Goal: Information Seeking & Learning: Learn about a topic

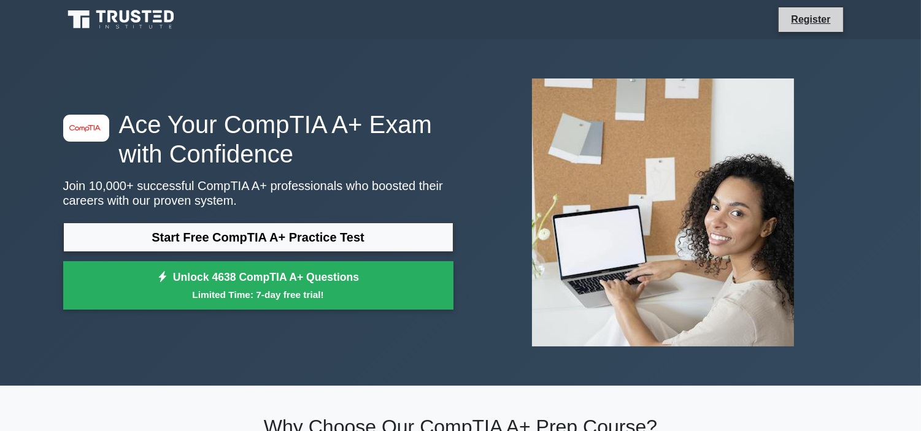
click at [827, 29] on li "Register" at bounding box center [810, 20] width 65 height 26
click at [824, 28] on li "Register" at bounding box center [810, 20] width 65 height 26
click at [811, 29] on li "Register" at bounding box center [810, 20] width 65 height 26
click at [813, 31] on li "Register" at bounding box center [810, 20] width 65 height 26
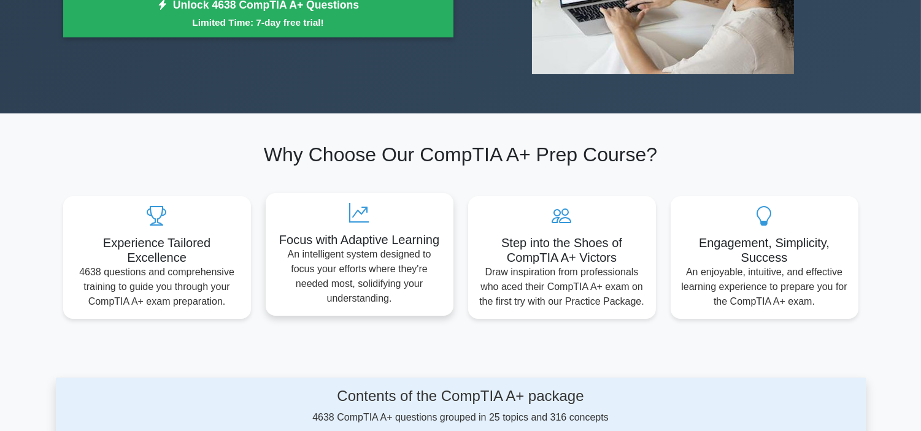
scroll to position [68, 0]
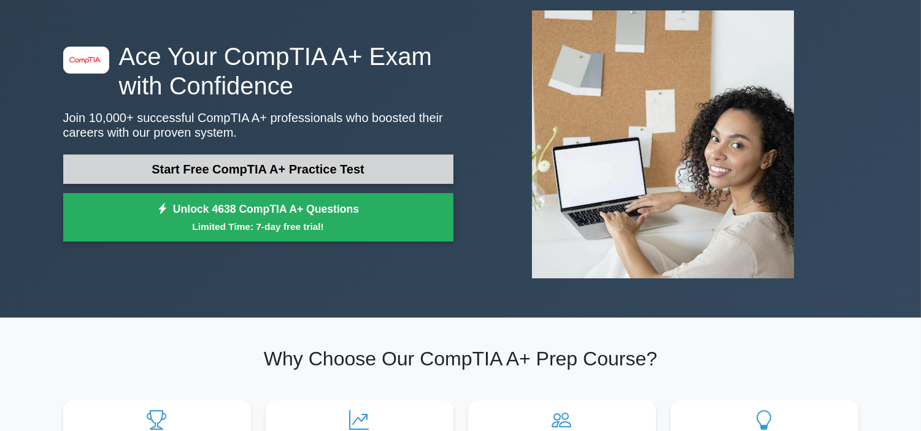
click at [399, 174] on link "Start Free CompTIA A+ Practice Test" at bounding box center [258, 169] width 390 height 29
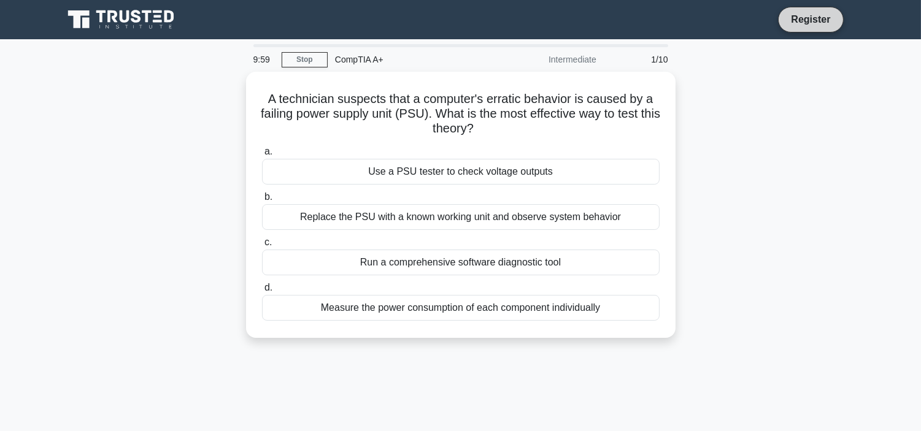
click at [820, 14] on link "Register" at bounding box center [811, 19] width 54 height 15
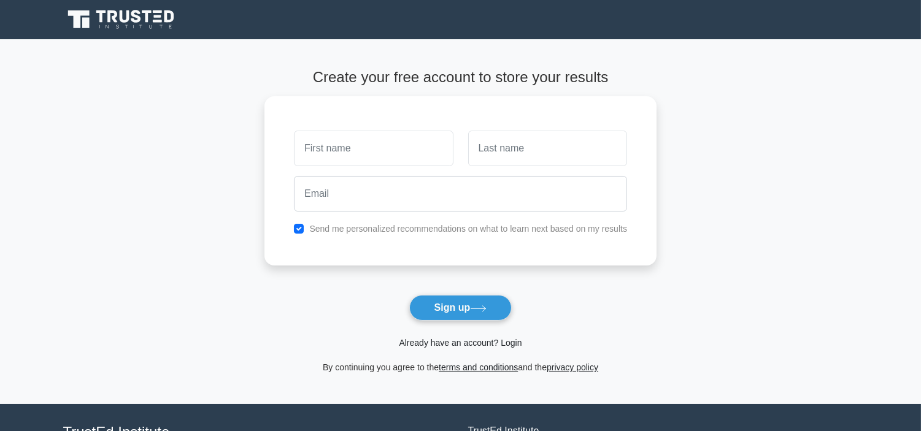
click at [482, 339] on link "Already have an account? Login" at bounding box center [460, 343] width 123 height 10
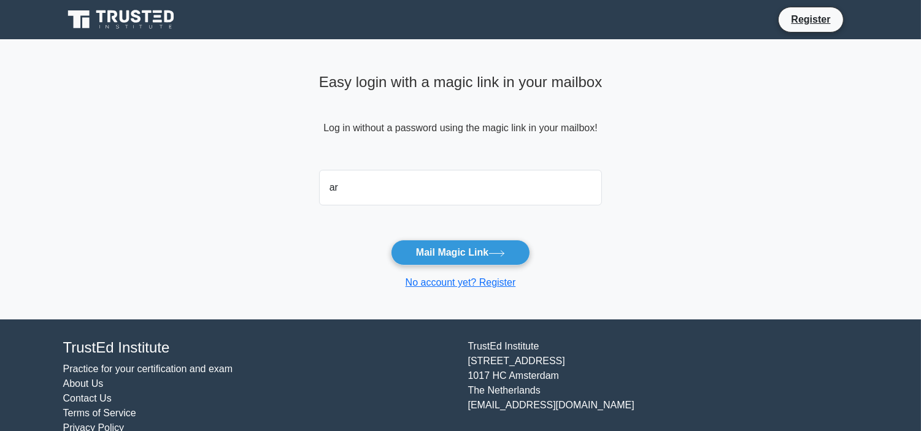
type input "arunbasnet046@gmail.com"
click at [475, 241] on button "Mail Magic Link" at bounding box center [460, 253] width 139 height 26
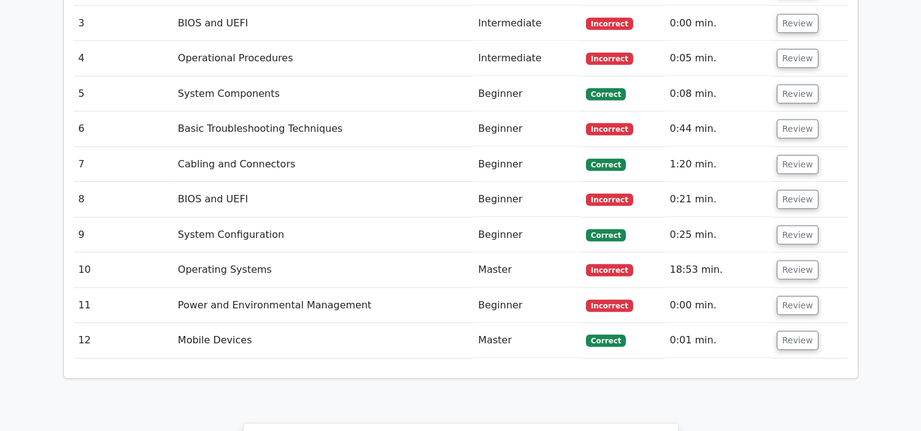
scroll to position [2318, 0]
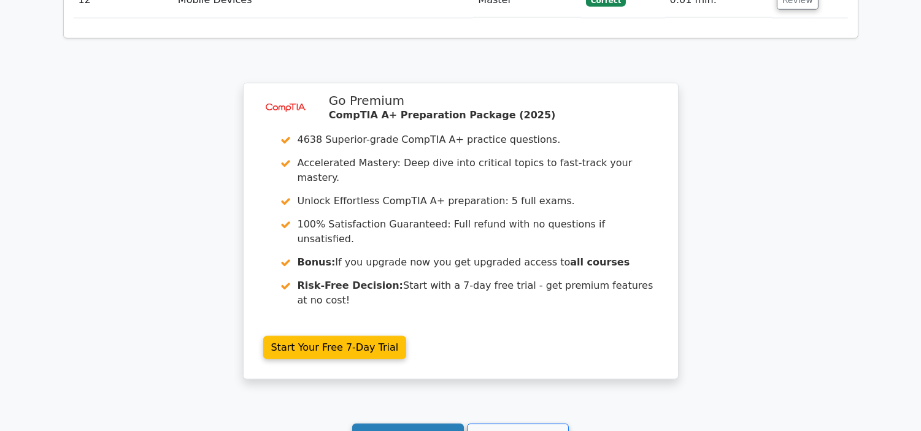
click at [441, 424] on link "Continue practicing" at bounding box center [408, 435] width 112 height 23
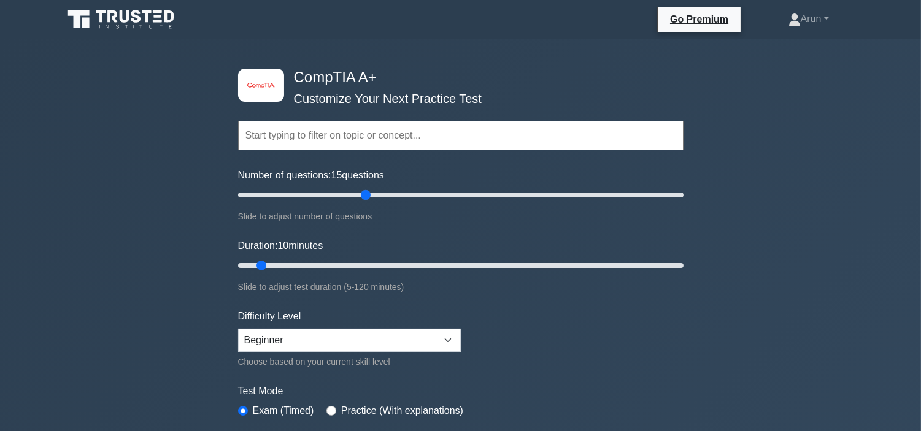
drag, startPoint x: 253, startPoint y: 197, endPoint x: 366, endPoint y: 199, distance: 112.3
type input "60"
click at [365, 199] on input "Number of questions: 15 questions" at bounding box center [460, 195] width 445 height 15
drag, startPoint x: 263, startPoint y: 260, endPoint x: 927, endPoint y: 287, distance: 664.4
type input "120"
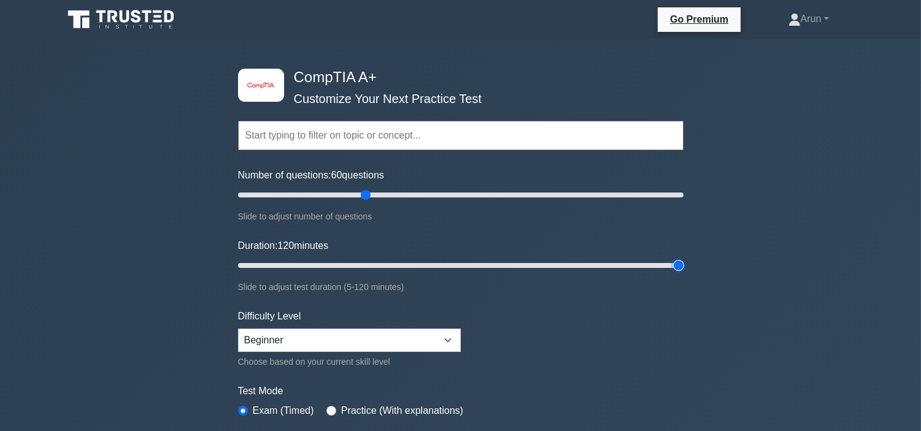
click at [684, 273] on input "Duration: 120 minutes" at bounding box center [460, 265] width 445 height 15
drag, startPoint x: 363, startPoint y: 196, endPoint x: 430, endPoint y: 198, distance: 66.9
type input "90"
click at [430, 198] on input "Number of questions: 90 questions" at bounding box center [460, 195] width 445 height 15
drag, startPoint x: 682, startPoint y: 261, endPoint x: 562, endPoint y: 289, distance: 123.4
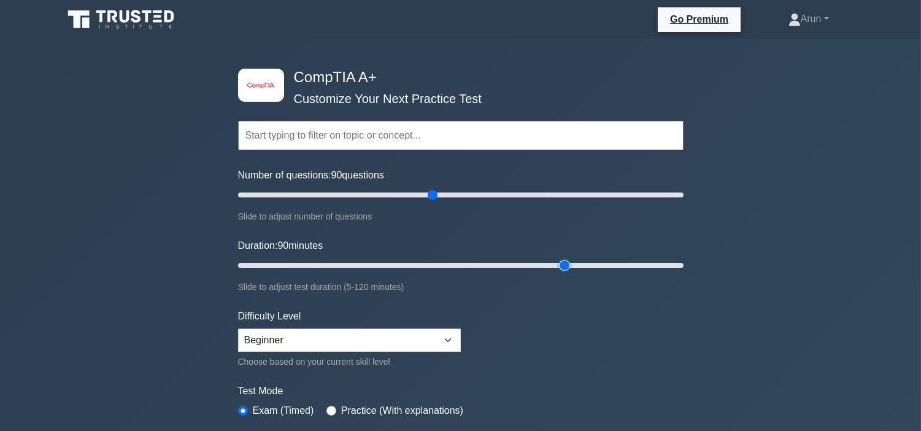
type input "90"
click at [562, 273] on input "Duration: 90 minutes" at bounding box center [460, 265] width 445 height 15
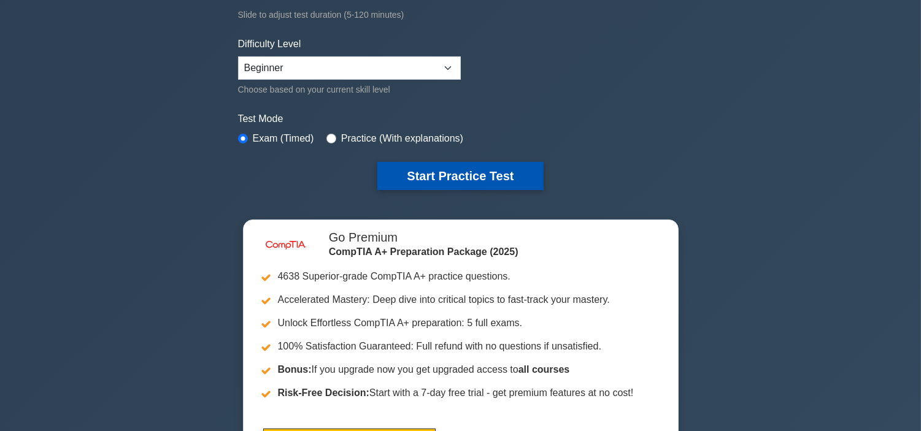
click at [465, 174] on button "Start Practice Test" at bounding box center [460, 176] width 166 height 28
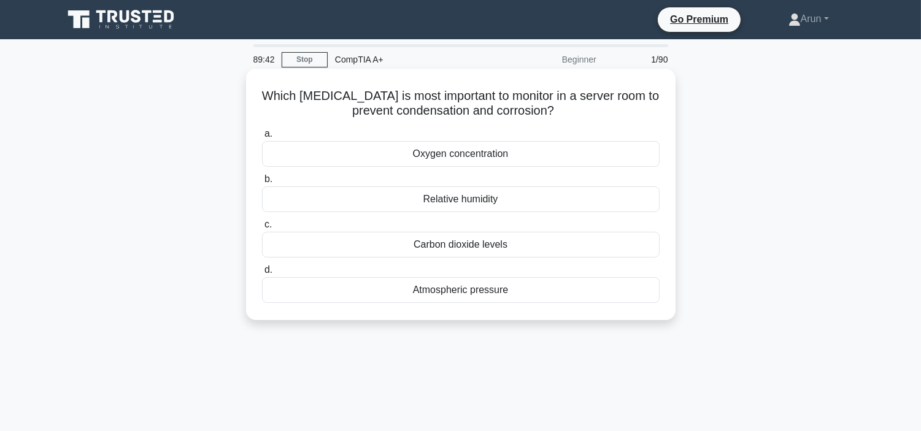
click at [483, 152] on div "Oxygen concentration" at bounding box center [461, 154] width 398 height 26
click at [262, 138] on input "a. Oxygen concentration" at bounding box center [262, 134] width 0 height 8
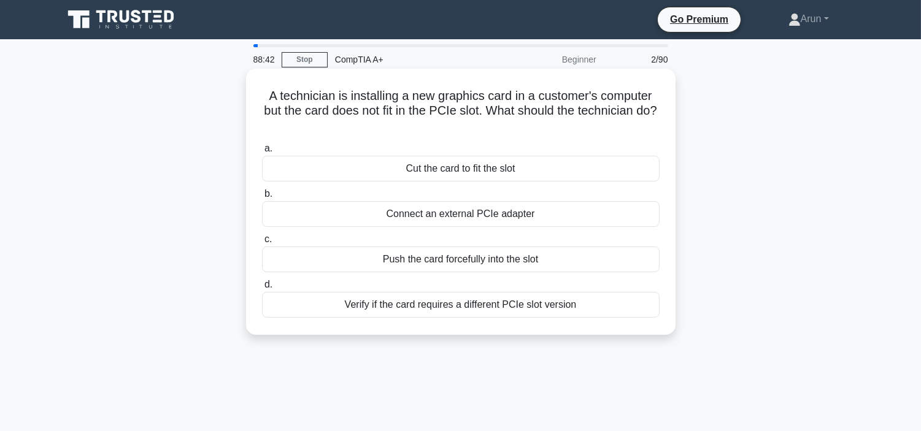
click at [561, 217] on div "Connect an external PCIe adapter" at bounding box center [461, 214] width 398 height 26
click at [262, 198] on input "b. Connect an external PCIe adapter" at bounding box center [262, 194] width 0 height 8
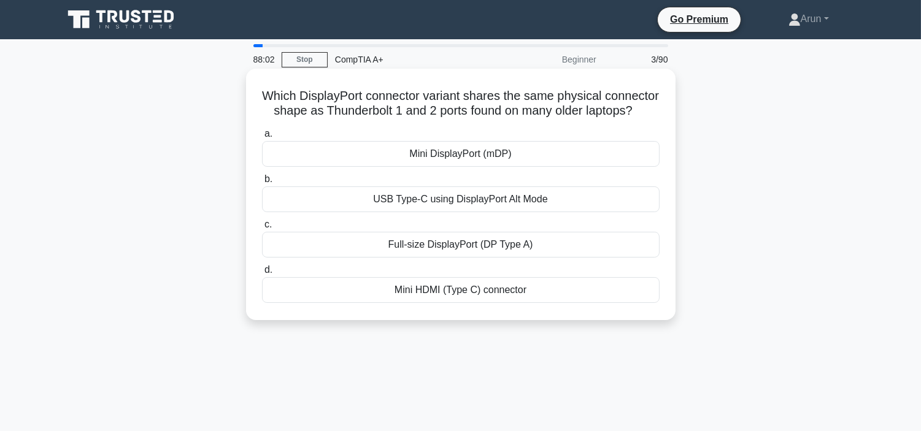
click at [534, 156] on div "Mini DisplayPort (mDP)" at bounding box center [461, 154] width 398 height 26
click at [262, 138] on input "a. Mini DisplayPort (mDP)" at bounding box center [262, 134] width 0 height 8
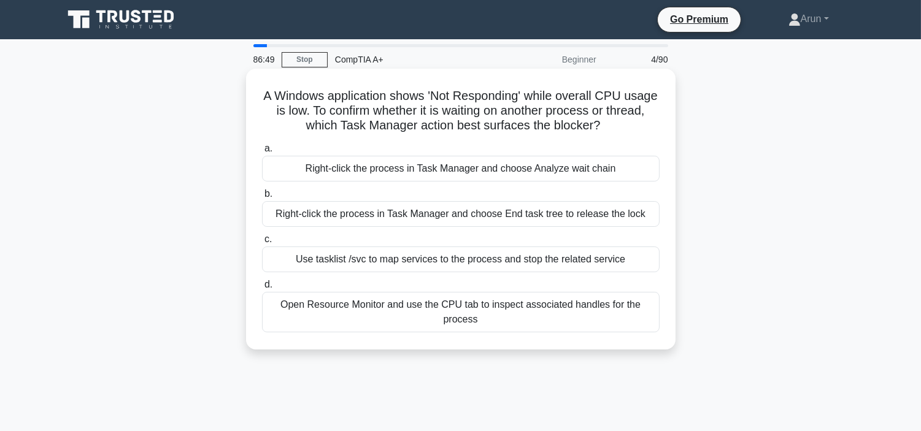
click at [520, 187] on label "b. Right-click the process in Task Manager and choose End task tree to release …" at bounding box center [461, 207] width 398 height 40
click at [262, 190] on input "b. Right-click the process in Task Manager and choose End task tree to release …" at bounding box center [262, 194] width 0 height 8
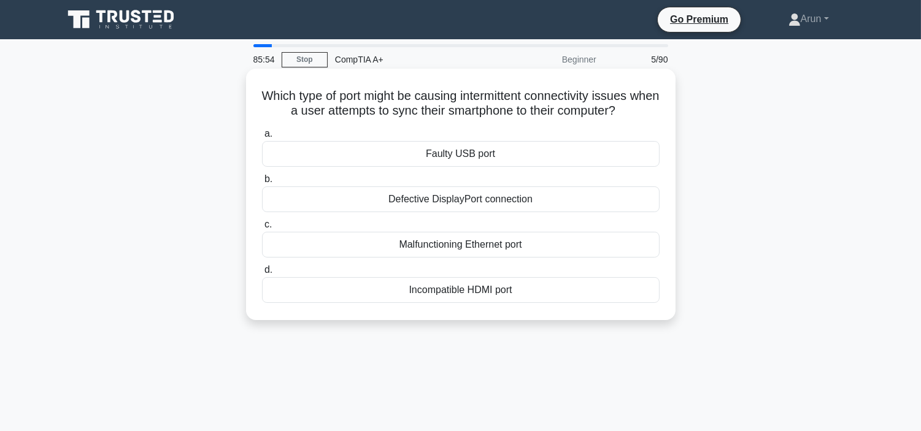
click at [464, 142] on div "Faulty USB port" at bounding box center [461, 154] width 398 height 26
click at [262, 138] on input "a. Faulty USB port" at bounding box center [262, 134] width 0 height 8
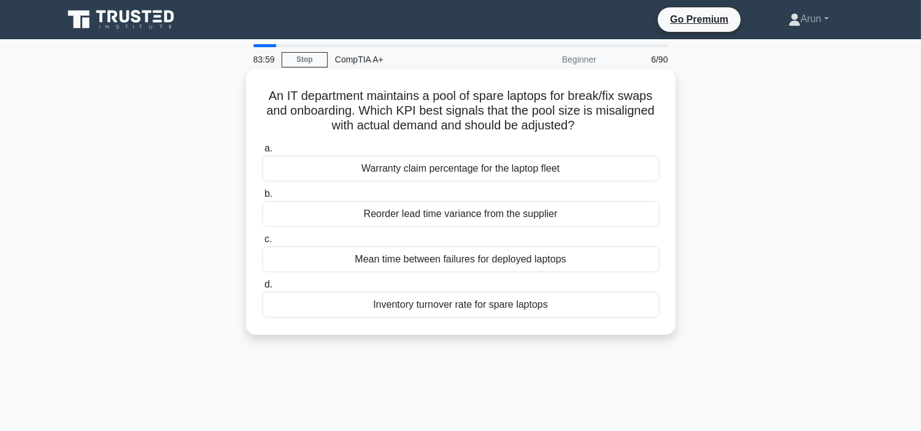
click at [489, 163] on div "Warranty claim percentage for the laptop fleet" at bounding box center [461, 169] width 398 height 26
click at [262, 153] on input "a. Warranty claim percentage for the laptop fleet" at bounding box center [262, 149] width 0 height 8
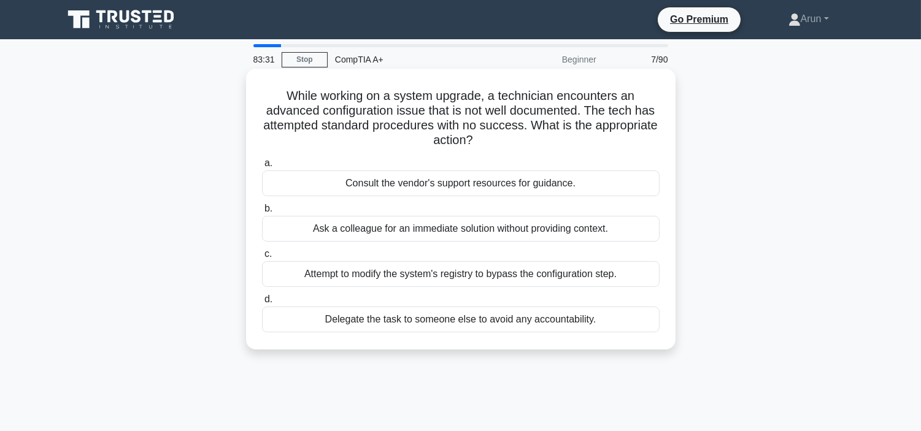
click at [499, 171] on div "Consult the vendor's support resources for guidance." at bounding box center [461, 184] width 398 height 26
click at [262, 168] on input "a. Consult the vendor's support resources for guidance." at bounding box center [262, 164] width 0 height 8
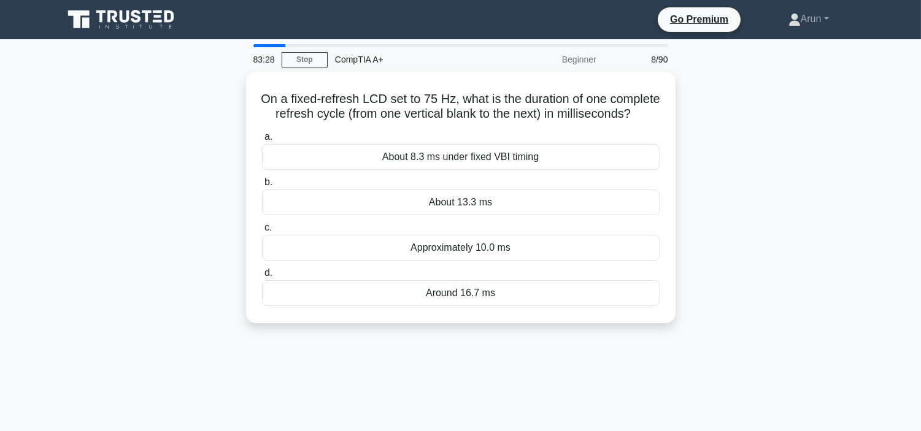
click at [499, 170] on div "About 8.3 ms under fixed VBI timing" at bounding box center [461, 157] width 398 height 26
click at [262, 141] on input "a. About 8.3 ms under fixed VBI timing" at bounding box center [262, 137] width 0 height 8
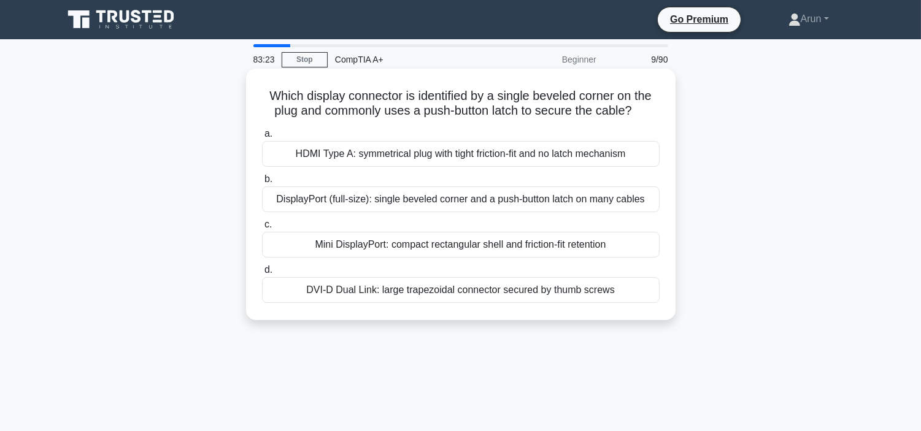
click at [506, 156] on div "HDMI Type A: symmetrical plug with tight friction-fit and no latch mechanism" at bounding box center [461, 154] width 398 height 26
click at [262, 138] on input "a. HDMI Type A: symmetrical plug with tight friction-fit and no latch mechanism" at bounding box center [262, 134] width 0 height 8
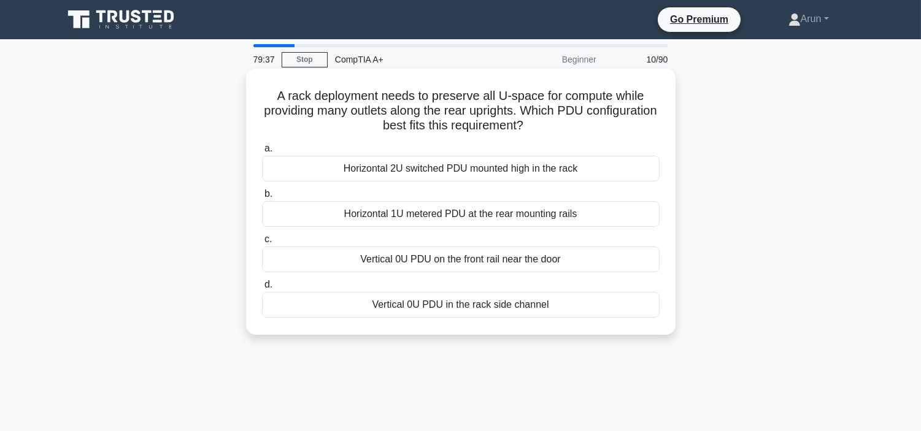
click at [508, 168] on div "Horizontal 2U switched PDU mounted high in the rack" at bounding box center [461, 169] width 398 height 26
click at [262, 153] on input "a. Horizontal 2U switched PDU mounted high in the rack" at bounding box center [262, 149] width 0 height 8
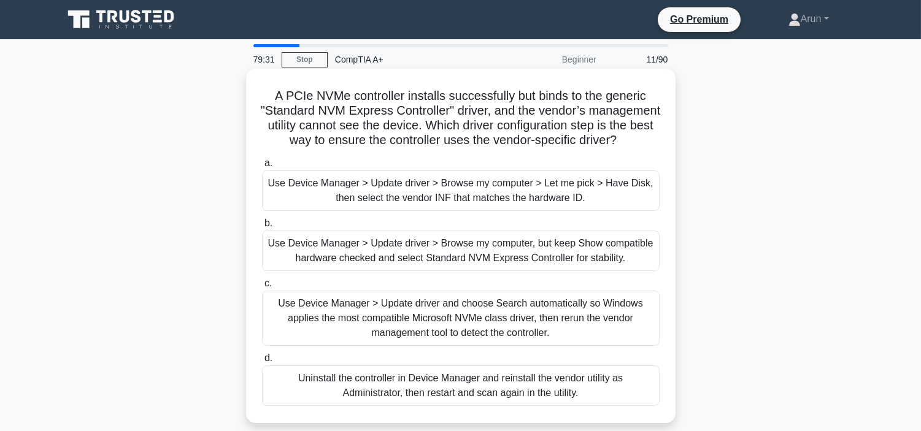
click at [524, 193] on div "Use Device Manager > Update driver > Browse my computer > Let me pick > Have Di…" at bounding box center [461, 191] width 398 height 40
click at [262, 168] on input "a. Use Device Manager > Update driver > Browse my computer > Let me pick > Have…" at bounding box center [262, 164] width 0 height 8
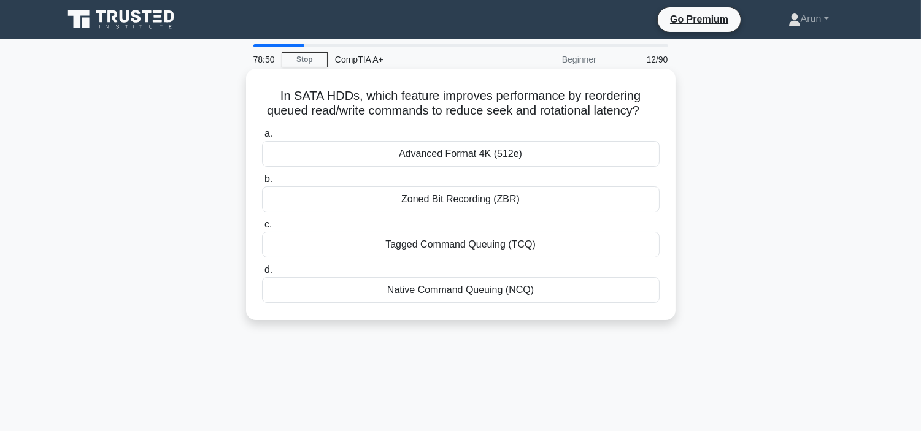
click at [511, 167] on div "Advanced Format 4K (512e)" at bounding box center [461, 154] width 398 height 26
click at [262, 138] on input "a. Advanced Format 4K (512e)" at bounding box center [262, 134] width 0 height 8
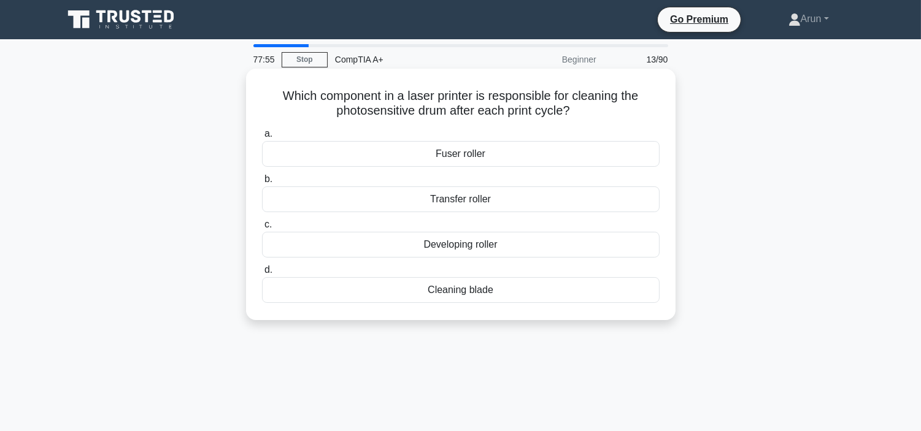
click at [498, 145] on div "Fuser roller" at bounding box center [461, 154] width 398 height 26
click at [262, 138] on input "a. Fuser roller" at bounding box center [262, 134] width 0 height 8
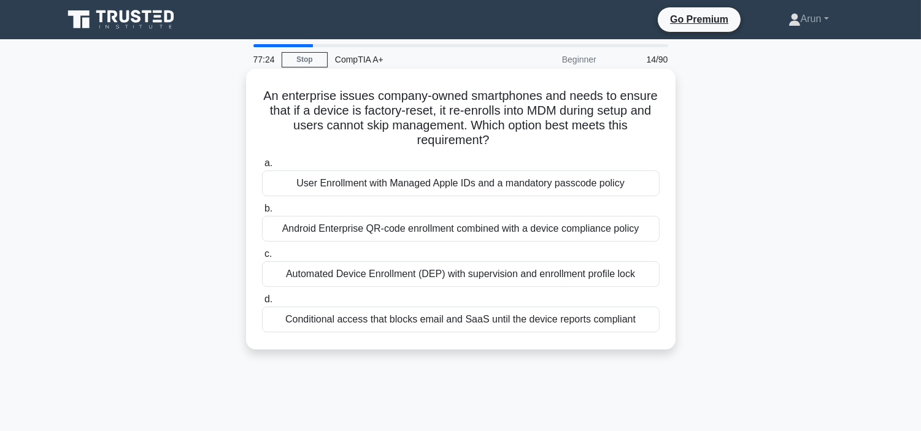
click at [481, 191] on div "User Enrollment with Managed Apple IDs and a mandatory passcode policy" at bounding box center [461, 184] width 398 height 26
click at [262, 168] on input "a. User Enrollment with Managed Apple IDs and a mandatory passcode policy" at bounding box center [262, 164] width 0 height 8
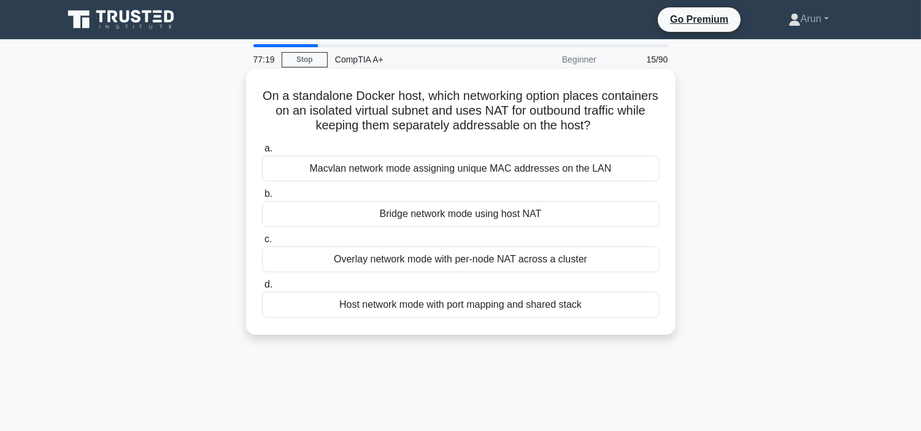
click at [537, 210] on div "Bridge network mode using host NAT" at bounding box center [461, 214] width 398 height 26
click at [262, 198] on input "b. Bridge network mode using host NAT" at bounding box center [262, 194] width 0 height 8
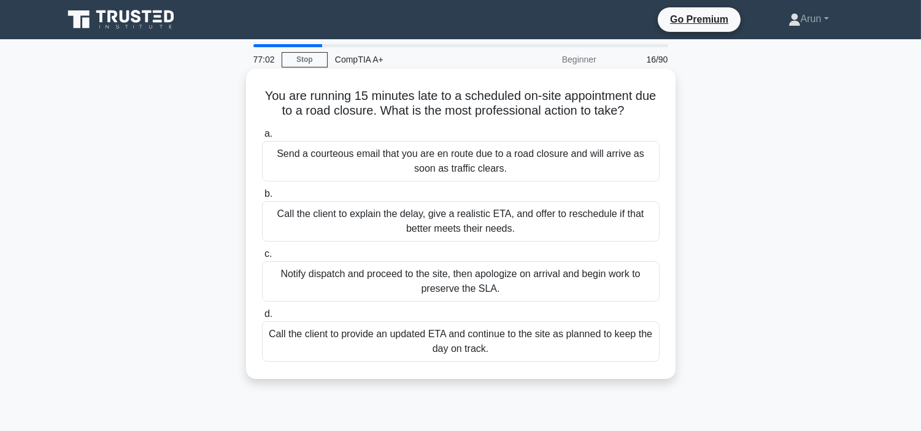
click at [631, 229] on div "Call the client to explain the delay, give a realistic ETA, and offer to resche…" at bounding box center [461, 221] width 398 height 40
click at [262, 198] on input "b. Call the client to explain the delay, give a realistic ETA, and offer to res…" at bounding box center [262, 194] width 0 height 8
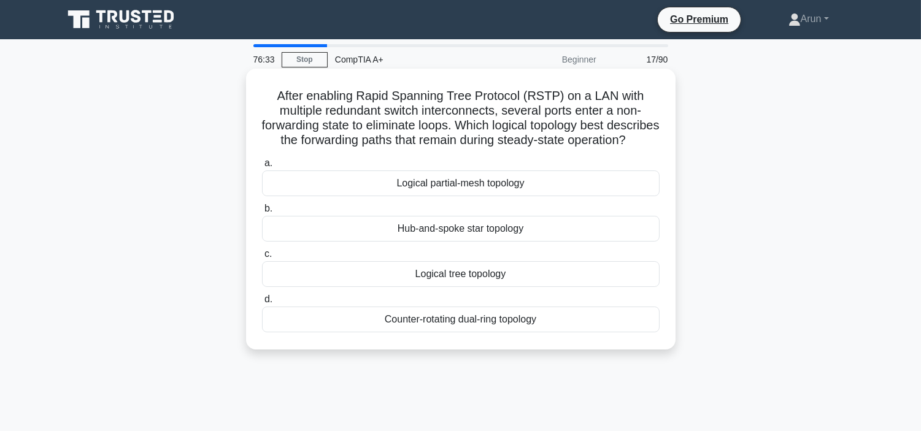
click at [650, 242] on div "Hub-and-spoke star topology" at bounding box center [461, 229] width 398 height 26
click at [262, 213] on input "b. Hub-and-spoke star topology" at bounding box center [262, 209] width 0 height 8
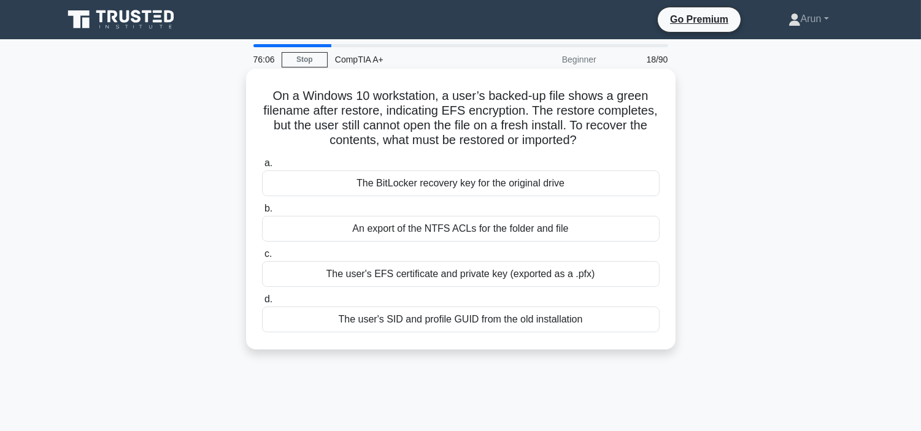
click at [491, 265] on div "The user's EFS certificate and private key (exported as a .pfx)" at bounding box center [461, 274] width 398 height 26
click at [262, 258] on input "c. The user's EFS certificate and private key (exported as a .pfx)" at bounding box center [262, 254] width 0 height 8
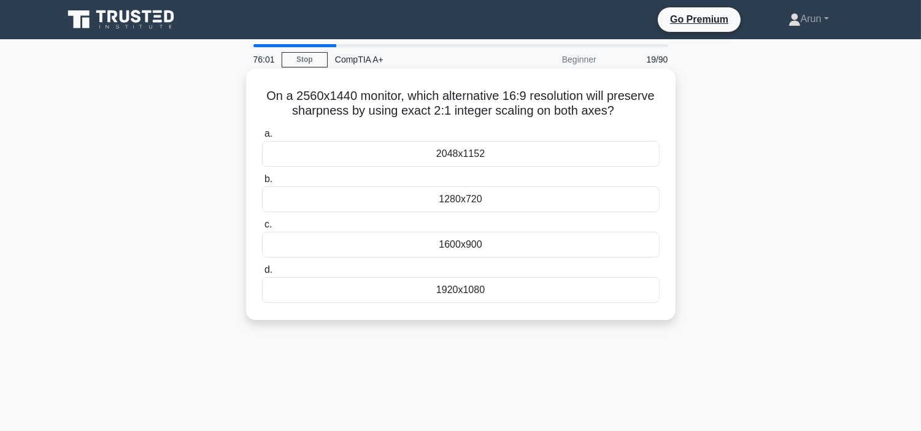
click at [557, 143] on div "2048x1152" at bounding box center [461, 154] width 398 height 26
click at [262, 138] on input "a. 2048x1152" at bounding box center [262, 134] width 0 height 8
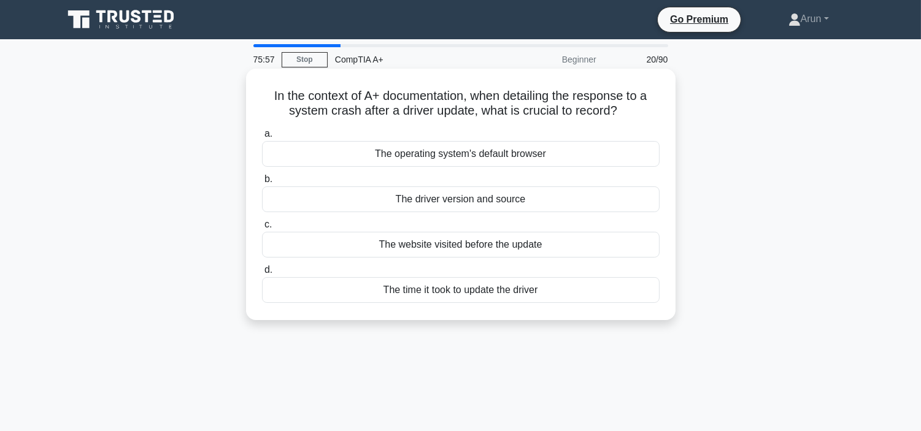
click at [506, 113] on h5 "In the context of A+ documentation, when detailing the response to a system cra…" at bounding box center [461, 103] width 400 height 31
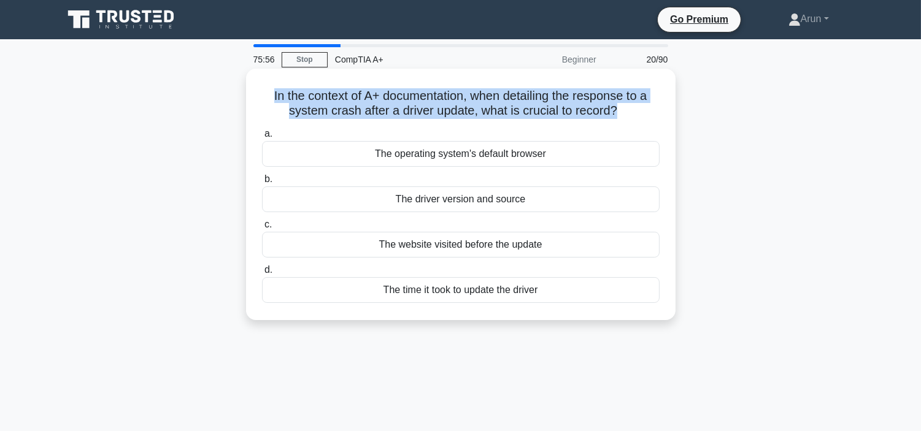
click at [506, 113] on h5 "In the context of A+ documentation, when detailing the response to a system cra…" at bounding box center [461, 103] width 400 height 31
copy div "In the context of A+ documentation, when detailing the response to a system cra…"
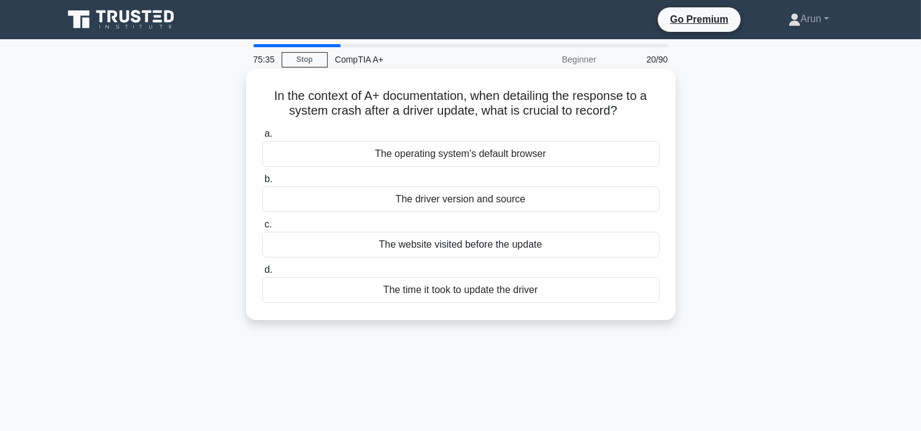
click at [526, 210] on div "The driver version and source" at bounding box center [461, 200] width 398 height 26
click at [262, 183] on input "b. The driver version and source" at bounding box center [262, 179] width 0 height 8
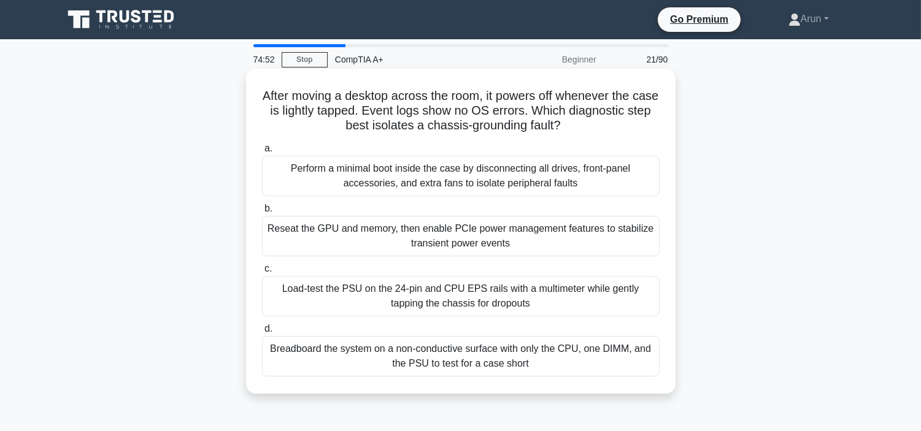
click at [498, 183] on div "Perform a minimal boot inside the case by disconnecting all drives, front-panel…" at bounding box center [461, 176] width 398 height 40
click at [262, 153] on input "a. Perform a minimal boot inside the case by disconnecting all drives, front-pa…" at bounding box center [262, 149] width 0 height 8
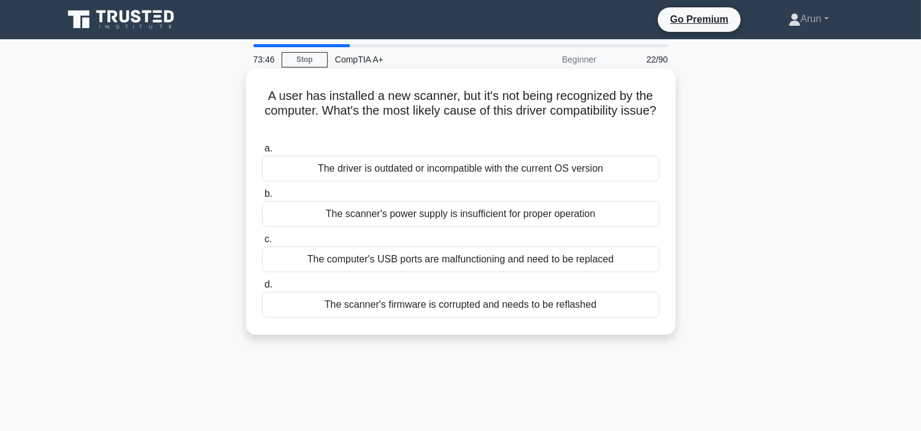
click at [493, 163] on div "The driver is outdated or incompatible with the current OS version" at bounding box center [461, 169] width 398 height 26
click at [262, 153] on input "a. The driver is outdated or incompatible with the current OS version" at bounding box center [262, 149] width 0 height 8
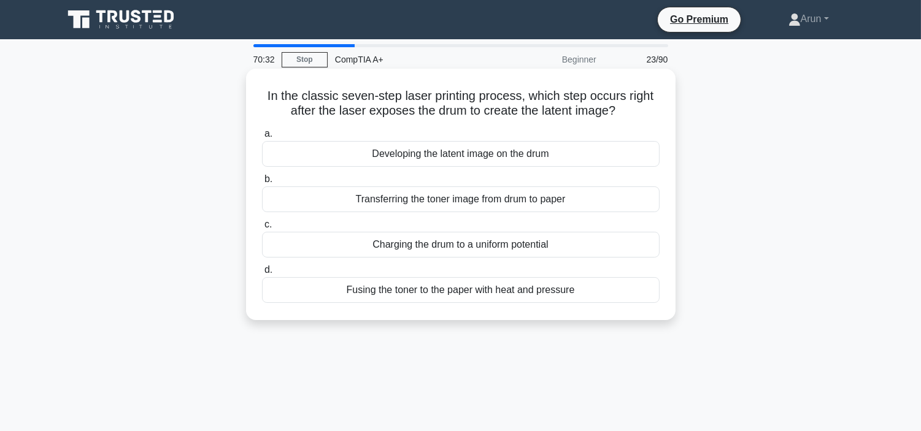
click at [522, 160] on div "Developing the latent image on the drum" at bounding box center [461, 154] width 398 height 26
click at [262, 138] on input "a. Developing the latent image on the drum" at bounding box center [262, 134] width 0 height 8
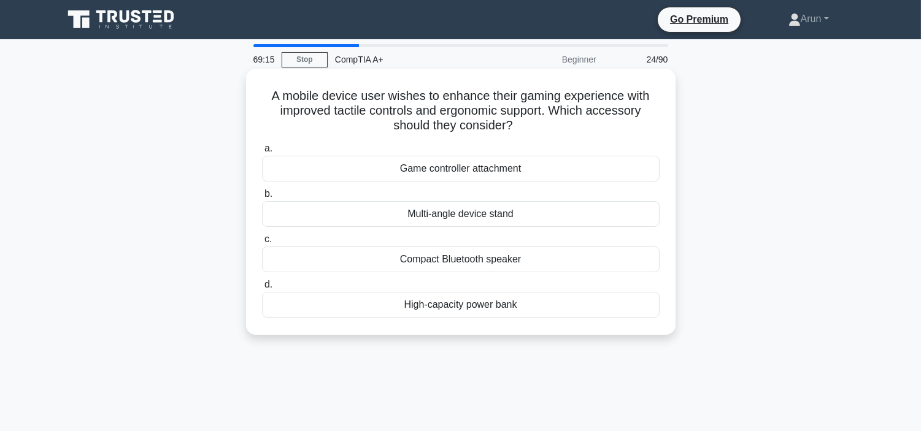
click at [576, 174] on div "Game controller attachment" at bounding box center [461, 169] width 398 height 26
click at [262, 153] on input "a. Game controller attachment" at bounding box center [262, 149] width 0 height 8
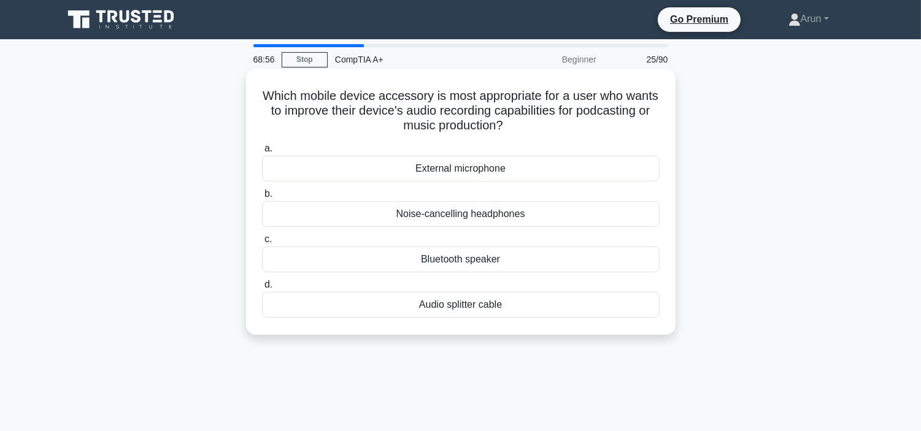
click at [534, 174] on div "External microphone" at bounding box center [461, 169] width 398 height 26
click at [262, 153] on input "a. External microphone" at bounding box center [262, 149] width 0 height 8
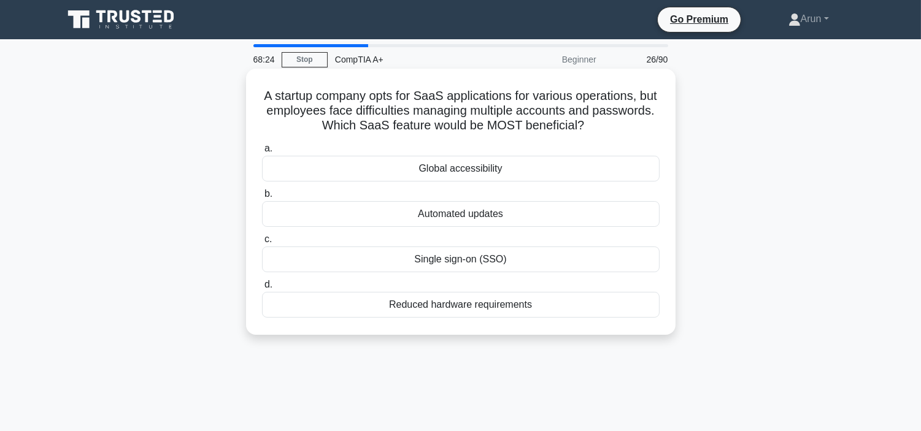
click at [528, 176] on div "Global accessibility" at bounding box center [461, 169] width 398 height 26
click at [262, 153] on input "a. Global accessibility" at bounding box center [262, 149] width 0 height 8
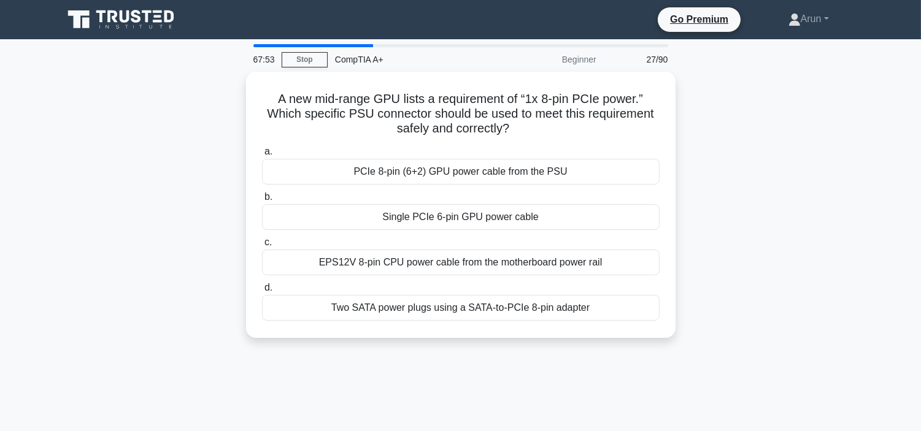
click at [528, 176] on div "PCIe 8-pin (6+2) GPU power cable from the PSU" at bounding box center [461, 172] width 398 height 26
click at [262, 156] on input "a. PCIe 8-pin (6+2) GPU power cable from the PSU" at bounding box center [262, 152] width 0 height 8
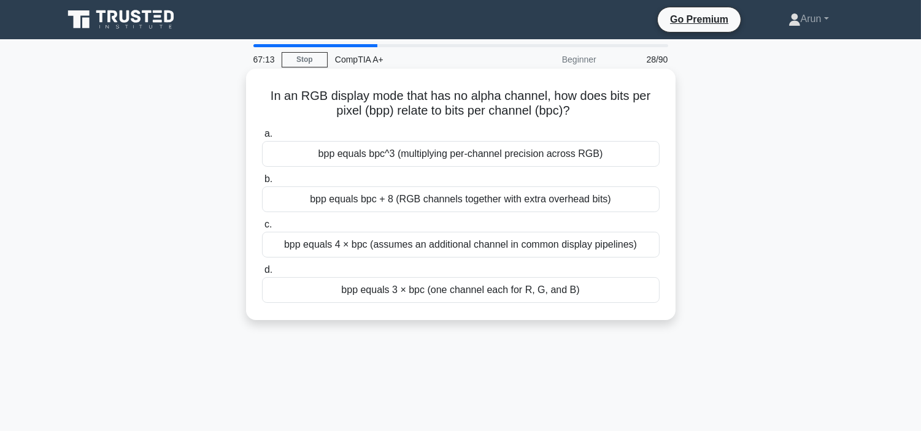
click at [537, 156] on div "bpp equals bpc^3 (multiplying per-channel precision across RGB)" at bounding box center [461, 154] width 398 height 26
click at [262, 138] on input "a. bpp equals bpc^3 (multiplying per-channel precision across RGB)" at bounding box center [262, 134] width 0 height 8
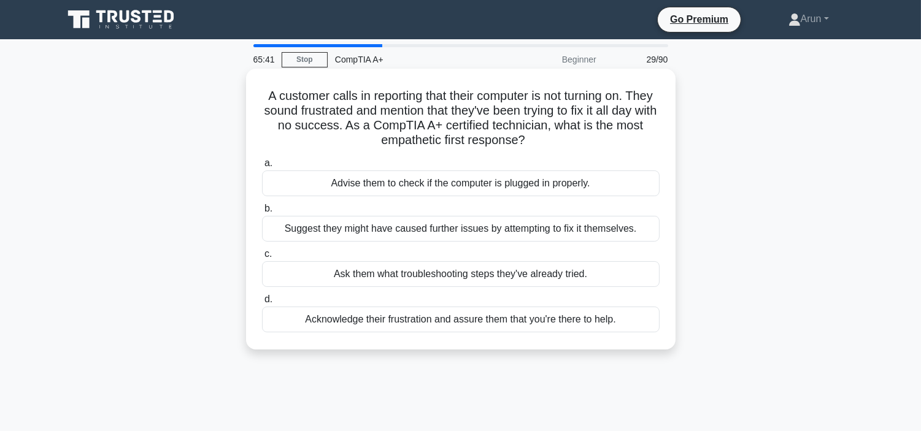
click at [611, 180] on div "Advise them to check if the computer is plugged in properly." at bounding box center [461, 184] width 398 height 26
click at [262, 168] on input "a. Advise them to check if the computer is plugged in properly." at bounding box center [262, 164] width 0 height 8
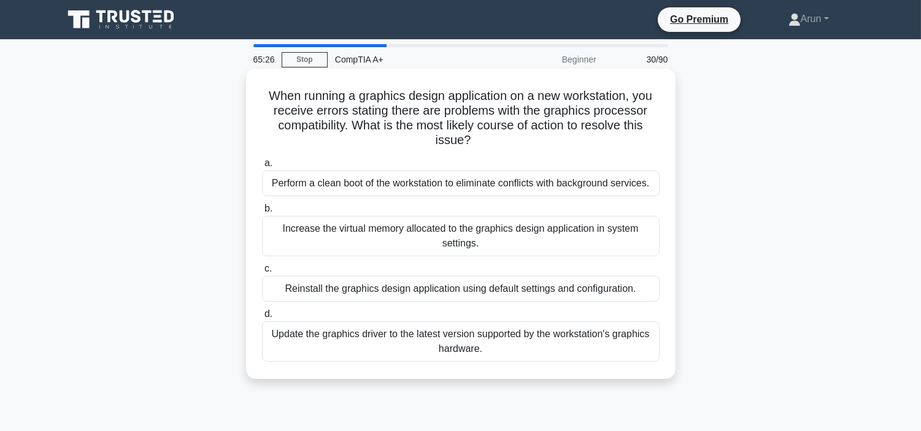
click at [518, 195] on div "Perform a clean boot of the workstation to eliminate conflicts with background …" at bounding box center [461, 184] width 398 height 26
click at [262, 168] on input "a. Perform a clean boot of the workstation to eliminate conflicts with backgrou…" at bounding box center [262, 164] width 0 height 8
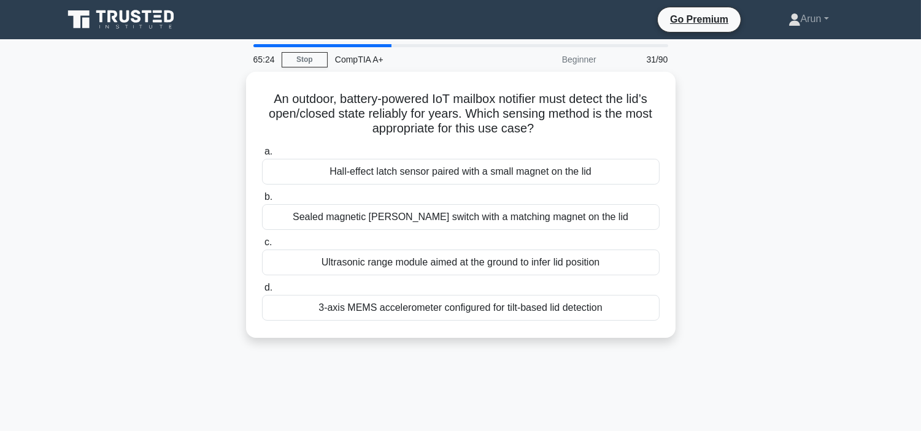
click at [518, 195] on label "b. Sealed magnetic reed switch with a matching magnet on the lid" at bounding box center [461, 210] width 398 height 40
click at [262, 195] on input "b. Sealed magnetic reed switch with a matching magnet on the lid" at bounding box center [262, 197] width 0 height 8
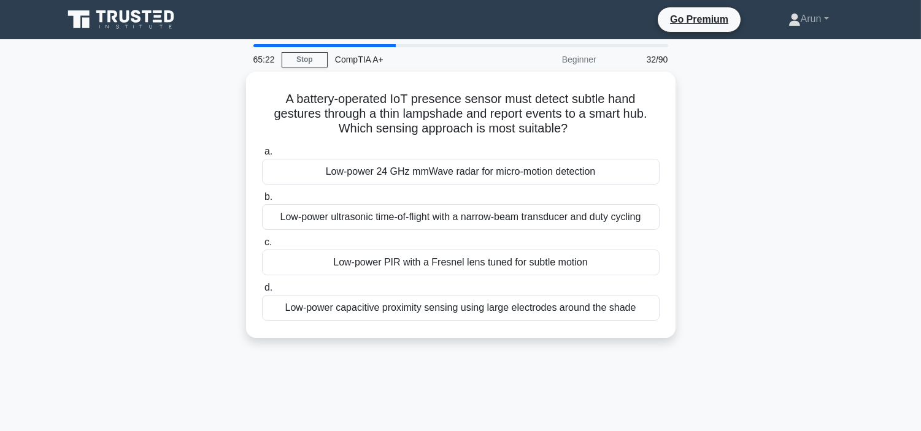
click at [518, 195] on label "b. Low-power ultrasonic time-of-flight with a narrow-beam transducer and duty c…" at bounding box center [461, 210] width 398 height 40
click at [262, 195] on input "b. Low-power ultrasonic time-of-flight with a narrow-beam transducer and duty c…" at bounding box center [262, 197] width 0 height 8
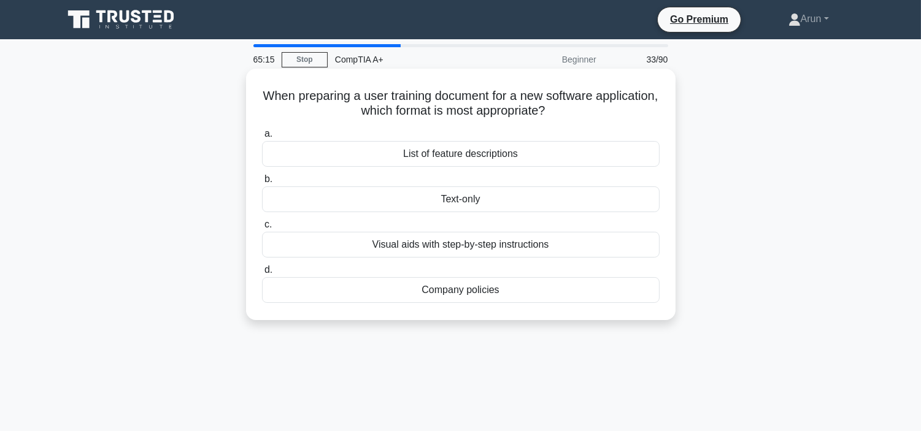
click at [509, 289] on div "Company policies" at bounding box center [461, 290] width 398 height 26
click at [262, 274] on input "d. Company policies" at bounding box center [262, 270] width 0 height 8
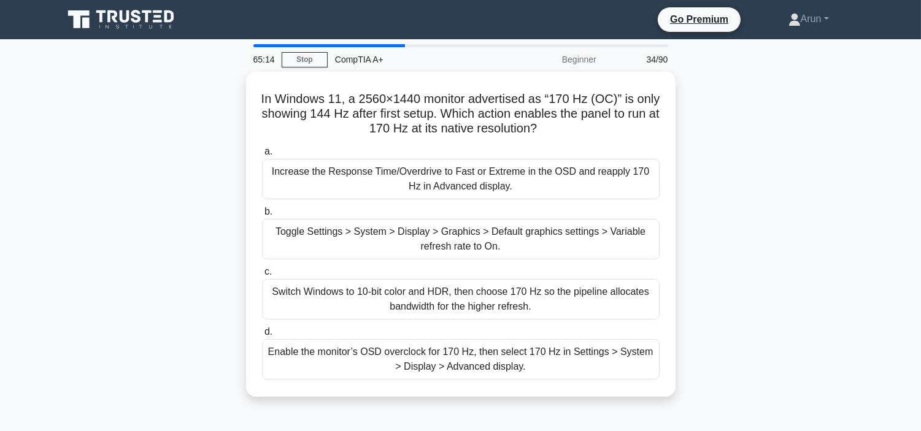
click at [509, 289] on div "Switch Windows to 10‑bit color and HDR, then choose 170 Hz so the pipeline allo…" at bounding box center [461, 299] width 398 height 40
click at [262, 276] on input "c. Switch Windows to 10‑bit color and HDR, then choose 170 Hz so the pipeline a…" at bounding box center [262, 272] width 0 height 8
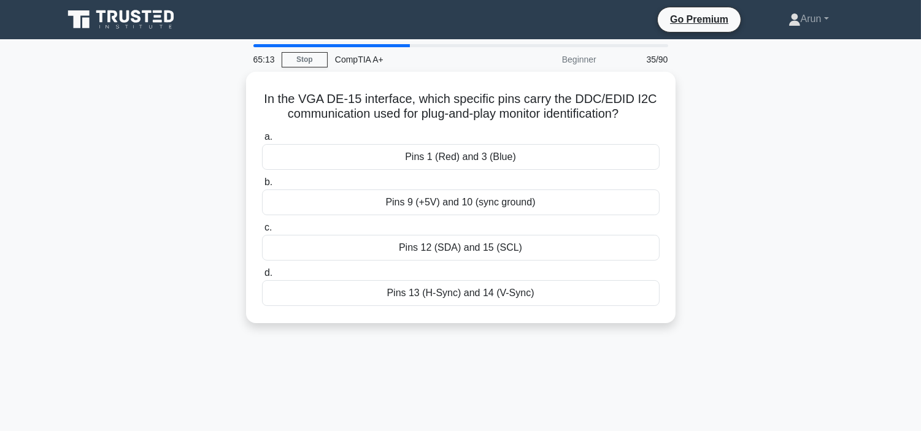
click at [509, 289] on div "Pins 13 (H-Sync) and 14 (V-Sync)" at bounding box center [461, 293] width 398 height 26
click at [262, 277] on input "d. Pins 13 (H-Sync) and 14 (V-Sync)" at bounding box center [262, 273] width 0 height 8
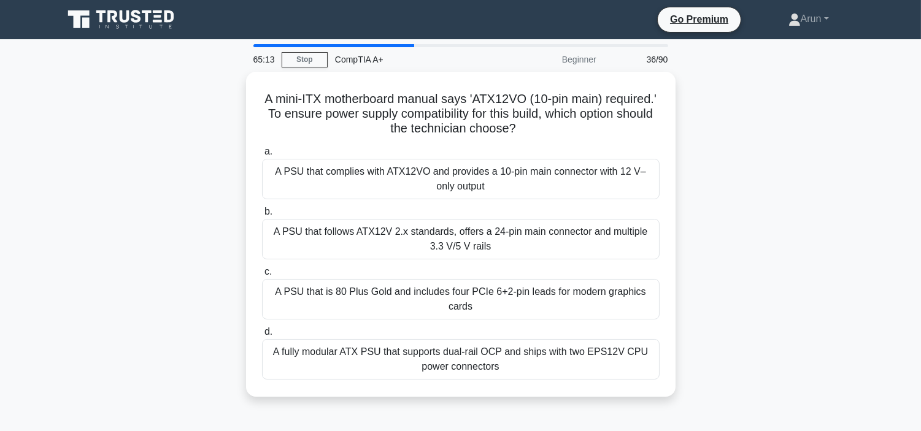
click at [509, 289] on div "A PSU that is 80 Plus Gold and includes four PCIe 6+2-pin leads for modern grap…" at bounding box center [461, 299] width 398 height 40
click at [262, 276] on input "c. A PSU that is 80 Plus Gold and includes four PCIe 6+2-pin leads for modern g…" at bounding box center [262, 272] width 0 height 8
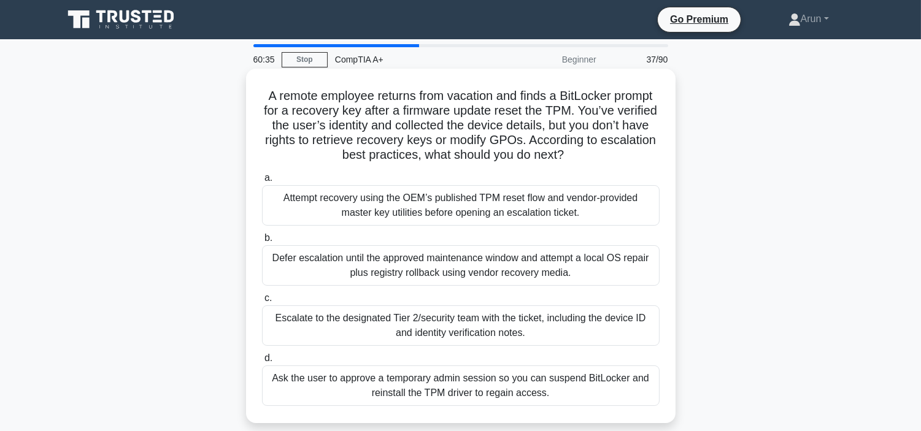
click at [609, 206] on div "Attempt recovery using the OEM’s published TPM reset flow and vendor-provided m…" at bounding box center [461, 205] width 398 height 40
click at [262, 182] on input "a. Attempt recovery using the OEM’s published TPM reset flow and vendor-provide…" at bounding box center [262, 178] width 0 height 8
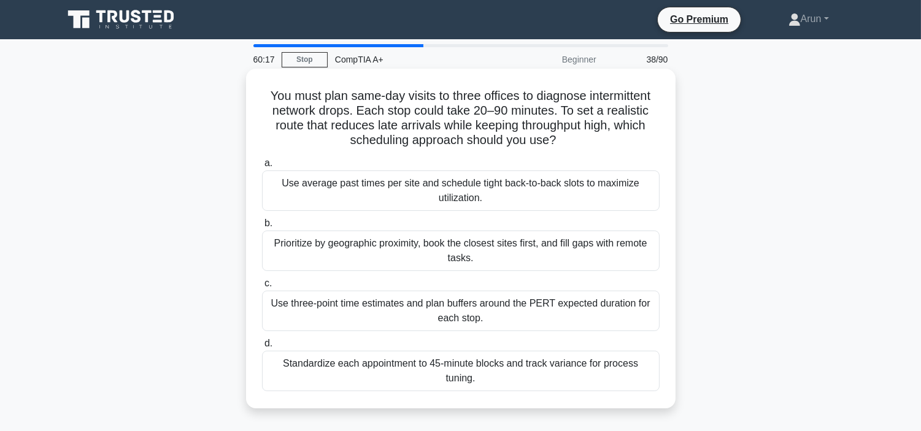
click at [614, 293] on div "Use three-point time estimates and plan buffers around the PERT expected durati…" at bounding box center [461, 311] width 398 height 40
click at [262, 288] on input "c. Use three-point time estimates and plan buffers around the PERT expected dur…" at bounding box center [262, 284] width 0 height 8
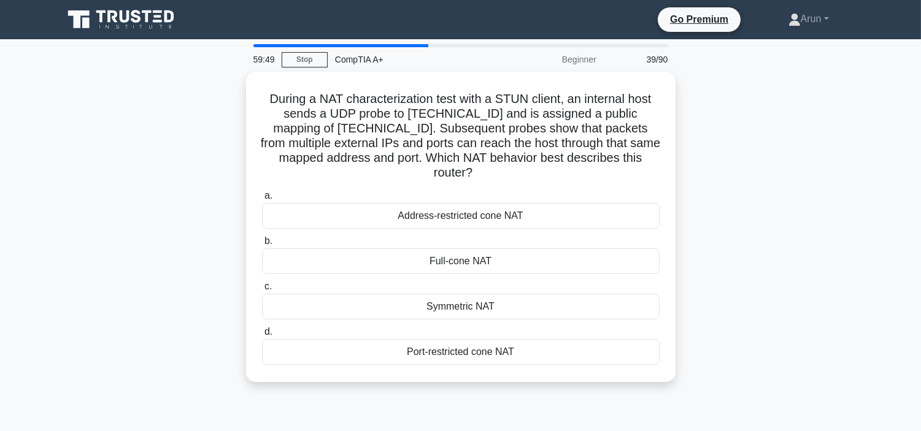
click at [606, 294] on div "Symmetric NAT" at bounding box center [461, 307] width 398 height 26
click at [262, 291] on input "c. Symmetric NAT" at bounding box center [262, 287] width 0 height 8
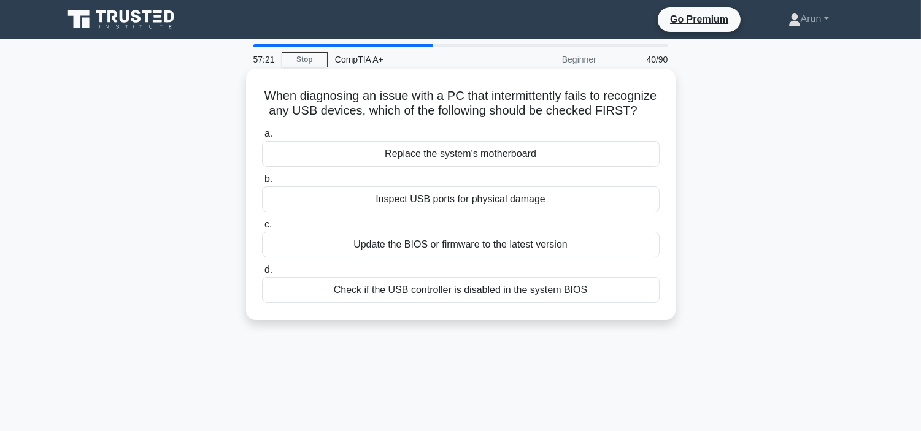
click at [574, 156] on div "Replace the system's motherboard" at bounding box center [461, 154] width 398 height 26
click at [262, 138] on input "a. Replace the system's motherboard" at bounding box center [262, 134] width 0 height 8
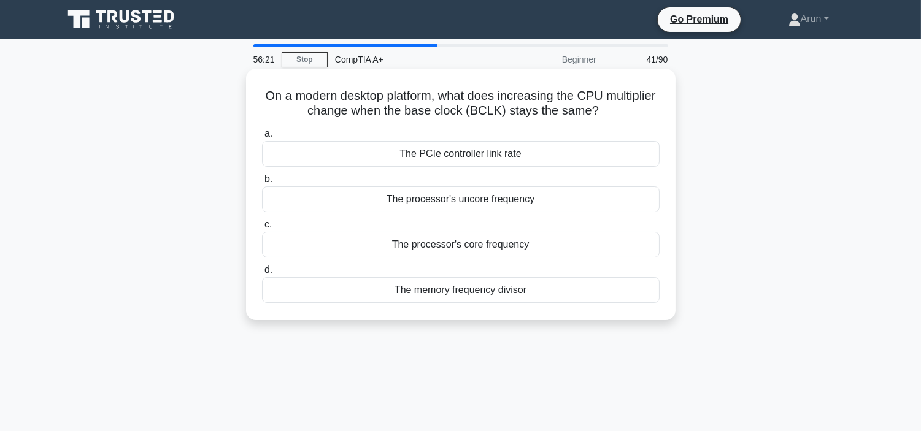
click at [587, 166] on div "The PCIe controller link rate" at bounding box center [461, 154] width 398 height 26
click at [262, 138] on input "a. The PCIe controller link rate" at bounding box center [262, 134] width 0 height 8
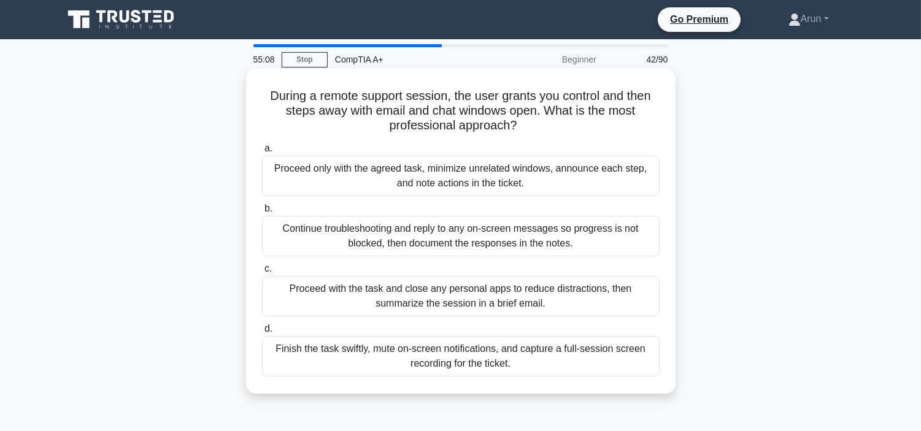
click at [561, 187] on div "Proceed only with the agreed task, minimize unrelated windows, announce each st…" at bounding box center [461, 176] width 398 height 40
click at [262, 153] on input "a. Proceed only with the agreed task, minimize unrelated windows, announce each…" at bounding box center [262, 149] width 0 height 8
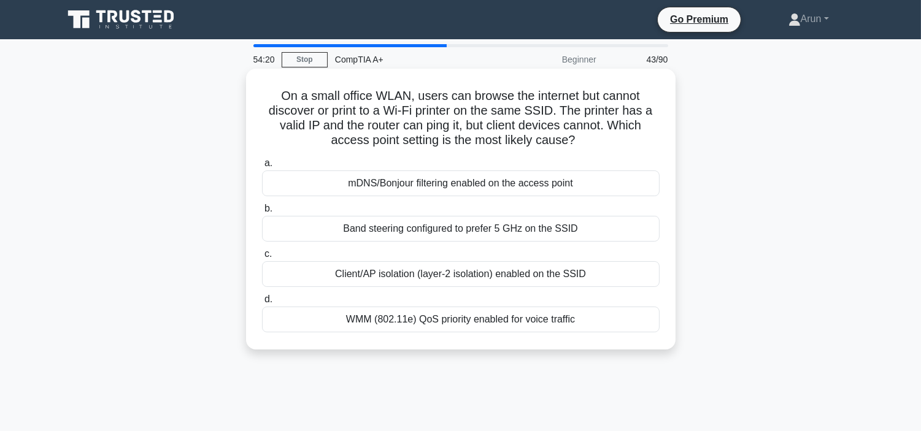
click at [602, 188] on div "mDNS/Bonjour filtering enabled on the access point" at bounding box center [461, 184] width 398 height 26
click at [262, 168] on input "a. mDNS/Bonjour filtering enabled on the access point" at bounding box center [262, 164] width 0 height 8
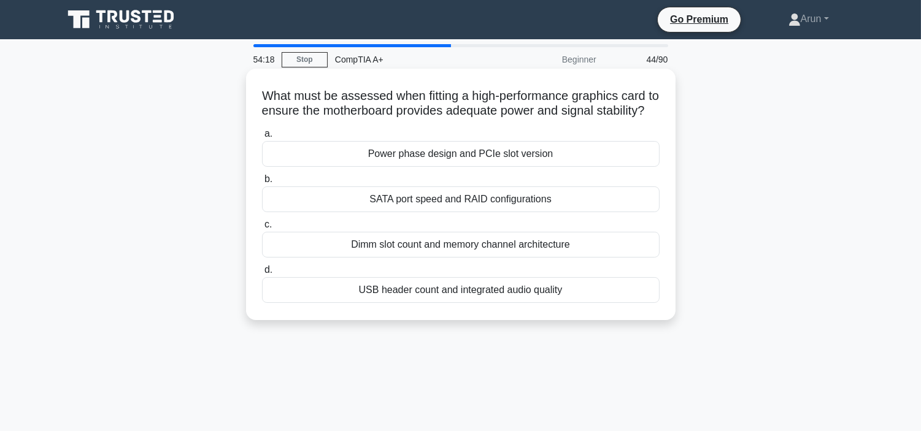
click at [601, 164] on div "Power phase design and PCIe slot version" at bounding box center [461, 154] width 398 height 26
click at [262, 138] on input "a. Power phase design and PCIe slot version" at bounding box center [262, 134] width 0 height 8
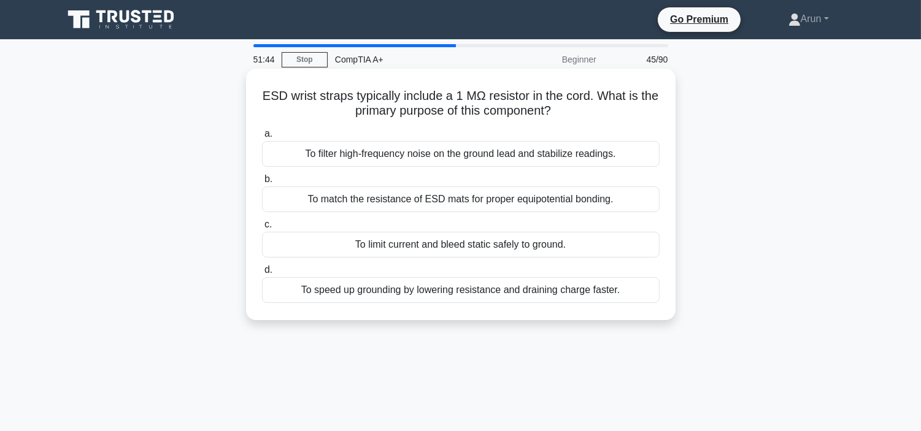
click at [505, 156] on div "To filter high-frequency noise on the ground lead and stabilize readings." at bounding box center [461, 154] width 398 height 26
click at [262, 138] on input "a. To filter high-frequency noise on the ground lead and stabilize readings." at bounding box center [262, 134] width 0 height 8
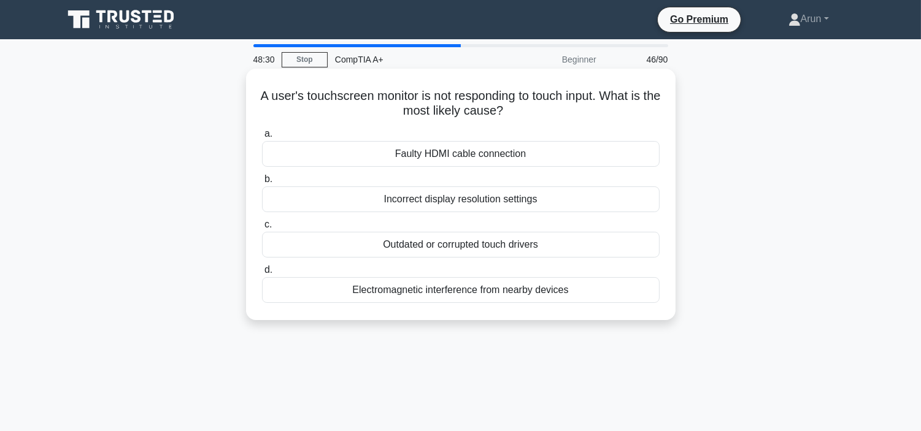
click at [526, 163] on div "Faulty HDMI cable connection" at bounding box center [461, 154] width 398 height 26
click at [262, 138] on input "a. Faulty HDMI cable connection" at bounding box center [262, 134] width 0 height 8
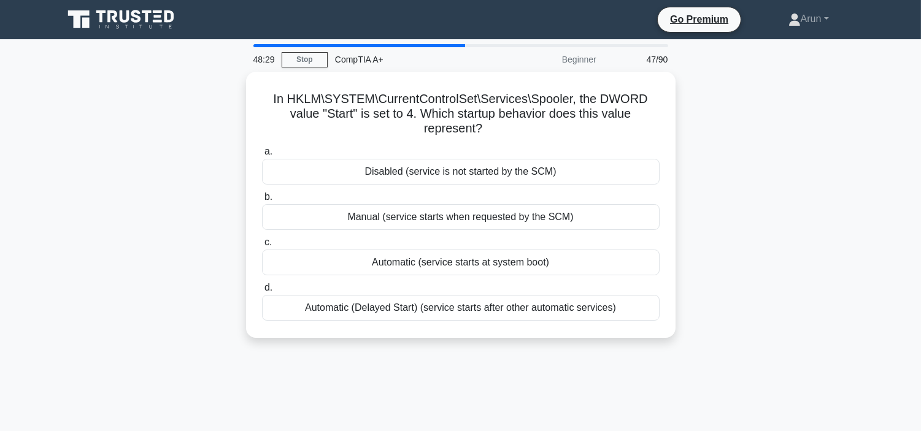
click at [526, 163] on div "Disabled (service is not started by the SCM)" at bounding box center [461, 172] width 398 height 26
click at [262, 156] on input "a. Disabled (service is not started by the SCM)" at bounding box center [262, 152] width 0 height 8
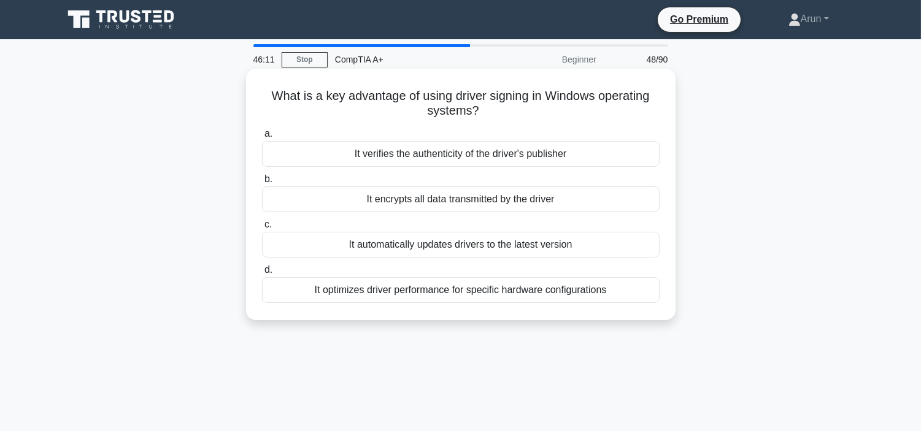
click at [520, 156] on div "It verifies the authenticity of the driver's publisher" at bounding box center [461, 154] width 398 height 26
click at [262, 138] on input "a. It verifies the authenticity of the driver's publisher" at bounding box center [262, 134] width 0 height 8
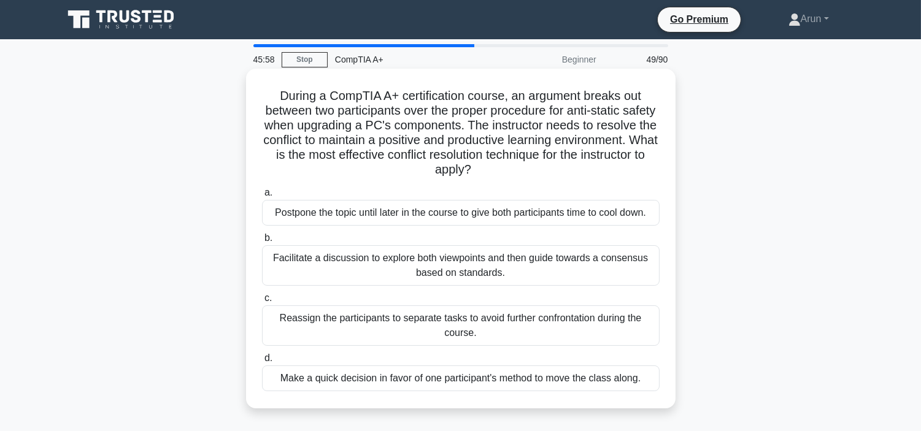
click at [569, 217] on div "Postpone the topic until later in the course to give both participants time to …" at bounding box center [461, 213] width 398 height 26
click at [262, 197] on input "a. Postpone the topic until later in the course to give both participants time …" at bounding box center [262, 193] width 0 height 8
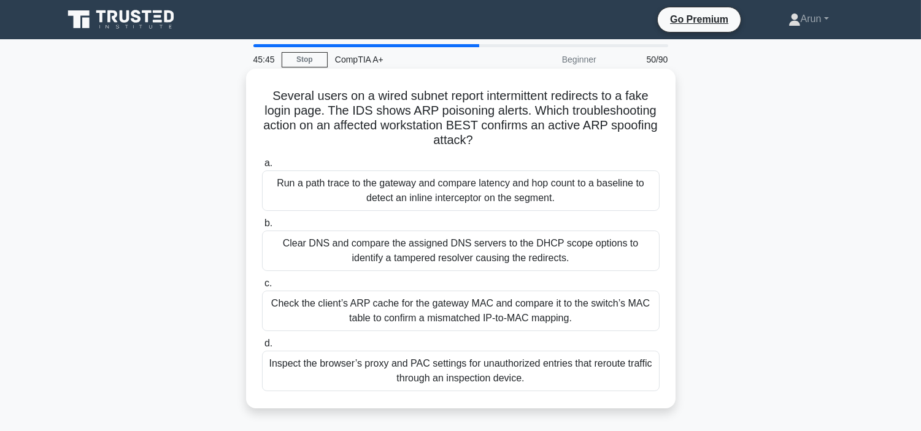
click at [571, 240] on div "Clear DNS and compare the assigned DNS servers to the DHCP scope options to ide…" at bounding box center [461, 251] width 398 height 40
click at [262, 228] on input "b. Clear DNS and compare the assigned DNS servers to the DHCP scope options to …" at bounding box center [262, 224] width 0 height 8
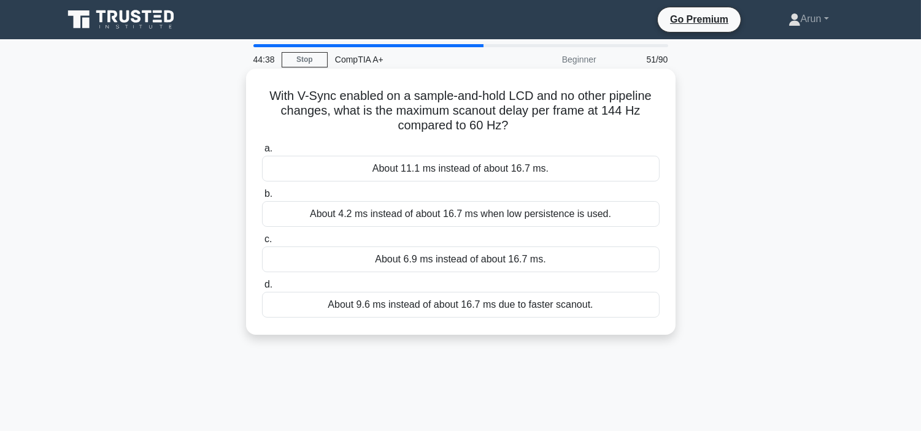
click at [599, 163] on div "About 11.1 ms instead of about 16.7 ms." at bounding box center [461, 169] width 398 height 26
click at [262, 153] on input "a. About 11.1 ms instead of about 16.7 ms." at bounding box center [262, 149] width 0 height 8
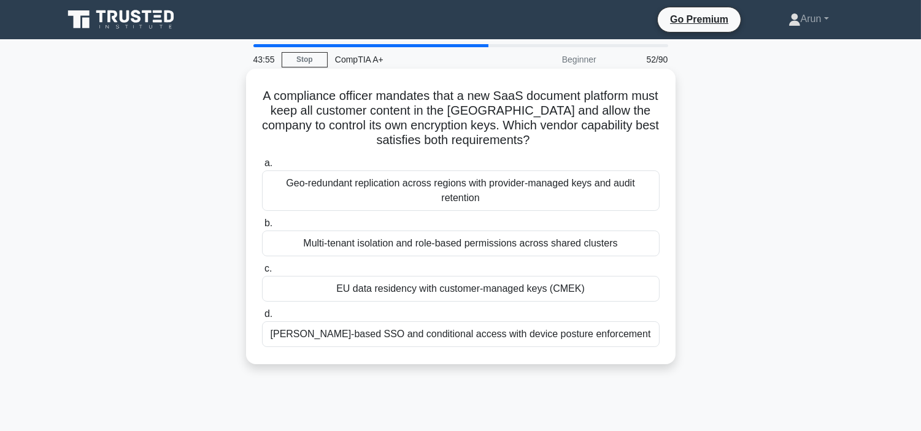
click at [630, 183] on div "Geo-redundant replication across regions with provider-managed keys and audit r…" at bounding box center [461, 191] width 398 height 40
click at [262, 168] on input "a. Geo-redundant replication across regions with provider-managed keys and audi…" at bounding box center [262, 164] width 0 height 8
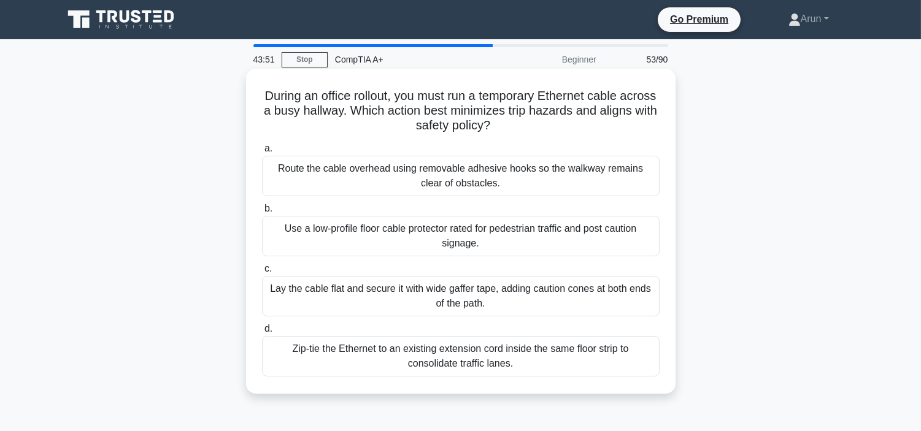
click at [635, 244] on div "Use a low-profile floor cable protector rated for pedestrian traffic and post c…" at bounding box center [461, 236] width 398 height 40
click at [262, 213] on input "b. Use a low-profile floor cable protector rated for pedestrian traffic and pos…" at bounding box center [262, 209] width 0 height 8
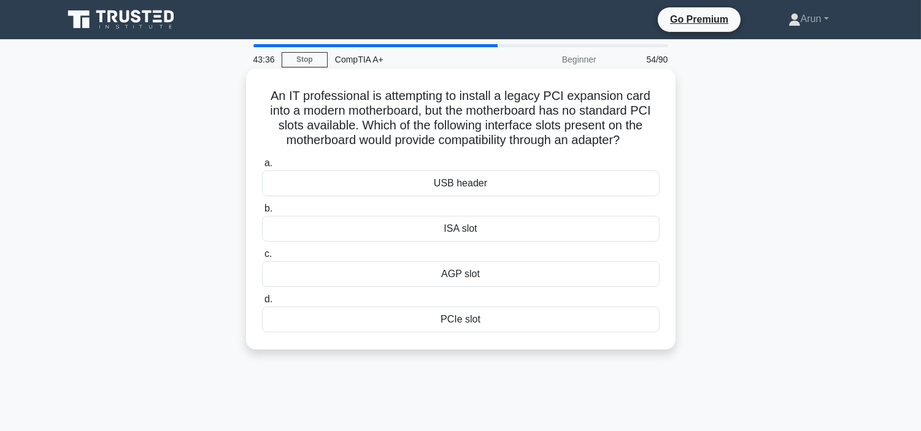
click at [605, 187] on div "USB header" at bounding box center [461, 184] width 398 height 26
click at [262, 168] on input "a. USB header" at bounding box center [262, 164] width 0 height 8
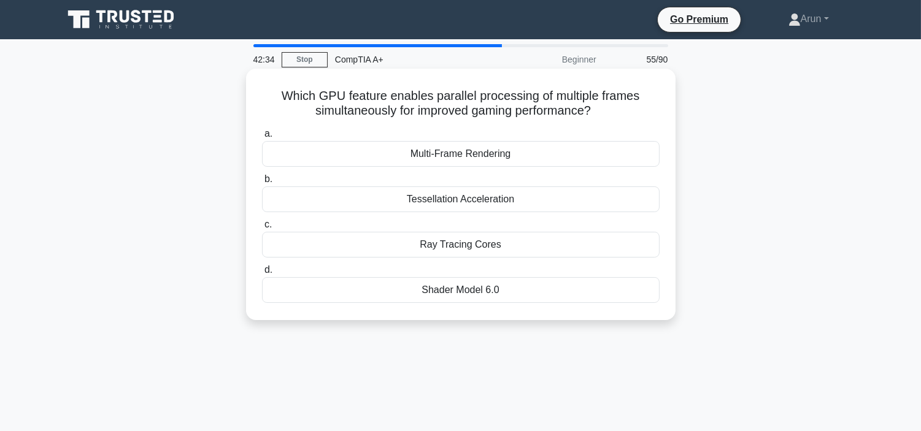
click at [618, 190] on div "Tessellation Acceleration" at bounding box center [461, 200] width 398 height 26
click at [262, 183] on input "b. Tessellation Acceleration" at bounding box center [262, 179] width 0 height 8
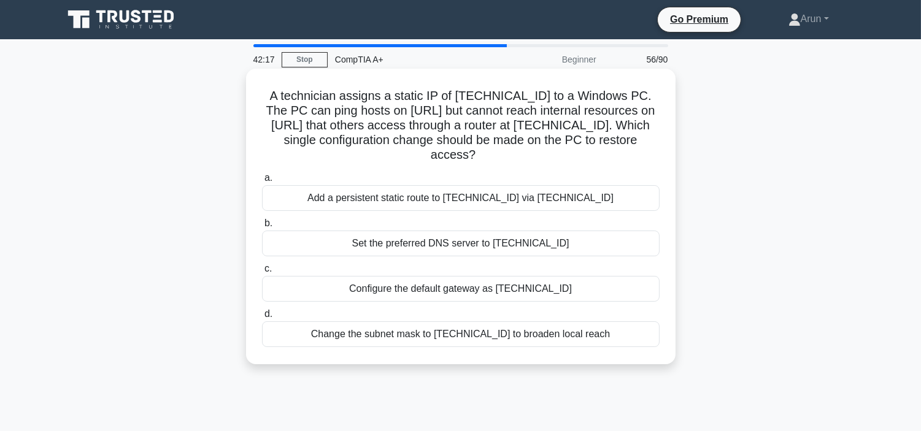
click at [617, 191] on div "Add a persistent static route to 10.10.0.0/16 via 192.168.50.254" at bounding box center [461, 198] width 398 height 26
click at [262, 182] on input "a. Add a persistent static route to 10.10.0.0/16 via 192.168.50.254" at bounding box center [262, 178] width 0 height 8
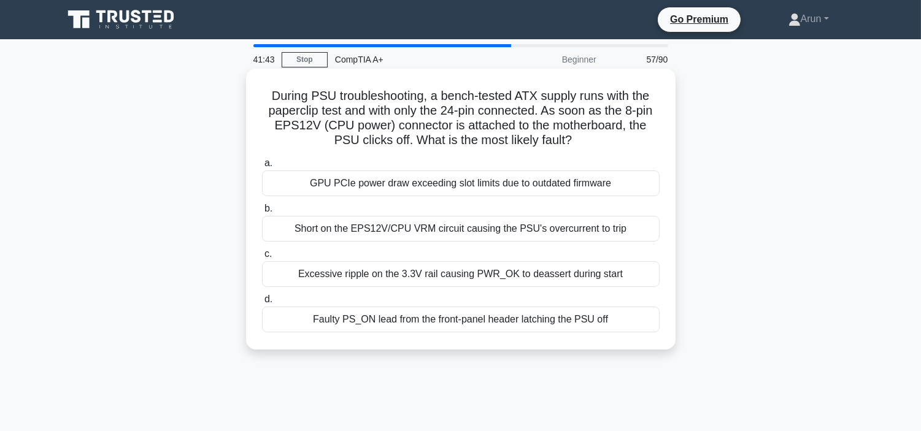
click at [643, 185] on div "GPU PCIe power draw exceeding slot limits due to outdated firmware" at bounding box center [461, 184] width 398 height 26
click at [262, 168] on input "a. GPU PCIe power draw exceeding slot limits due to outdated firmware" at bounding box center [262, 164] width 0 height 8
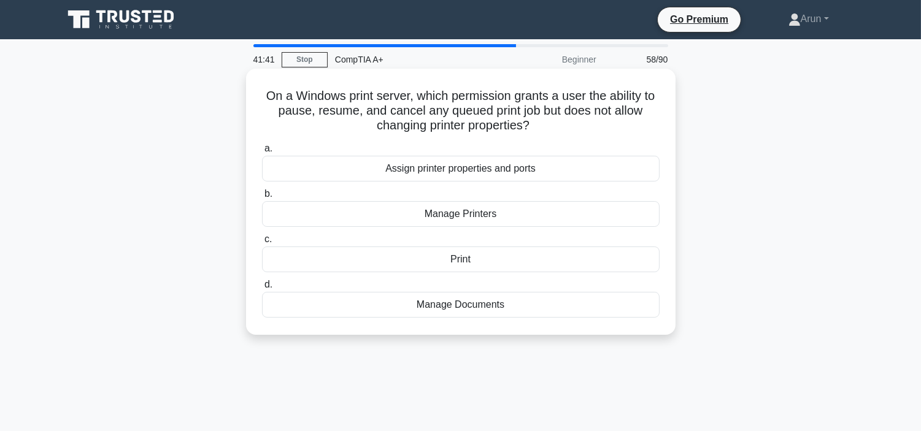
click at [617, 215] on div "Manage Printers" at bounding box center [461, 214] width 398 height 26
click at [262, 198] on input "b. Manage Printers" at bounding box center [262, 194] width 0 height 8
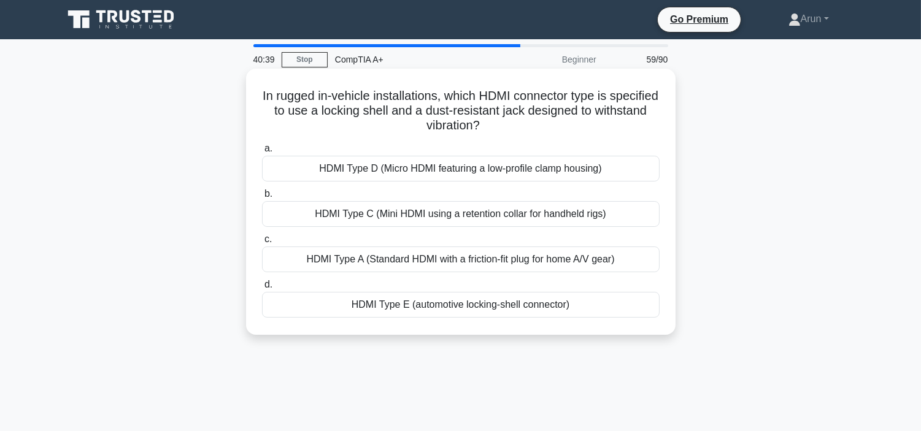
click at [620, 216] on div "HDMI Type C (Mini HDMI using a retention collar for handheld rigs)" at bounding box center [461, 214] width 398 height 26
click at [262, 198] on input "b. HDMI Type C (Mini HDMI using a retention collar for handheld rigs)" at bounding box center [262, 194] width 0 height 8
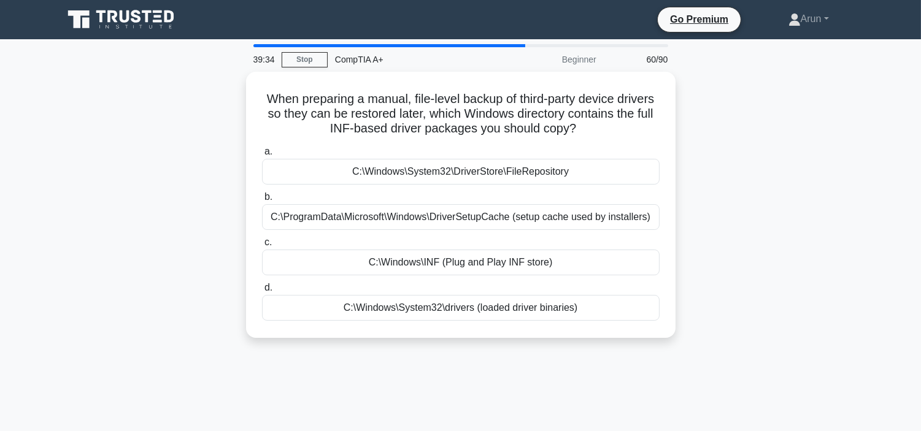
click at [620, 216] on div "C:\ProgramData\Microsoft\Windows\DriverSetupCache (setup cache used by installe…" at bounding box center [461, 217] width 398 height 26
click at [262, 201] on input "b. C:\ProgramData\Microsoft\Windows\DriverSetupCache (setup cache used by insta…" at bounding box center [262, 197] width 0 height 8
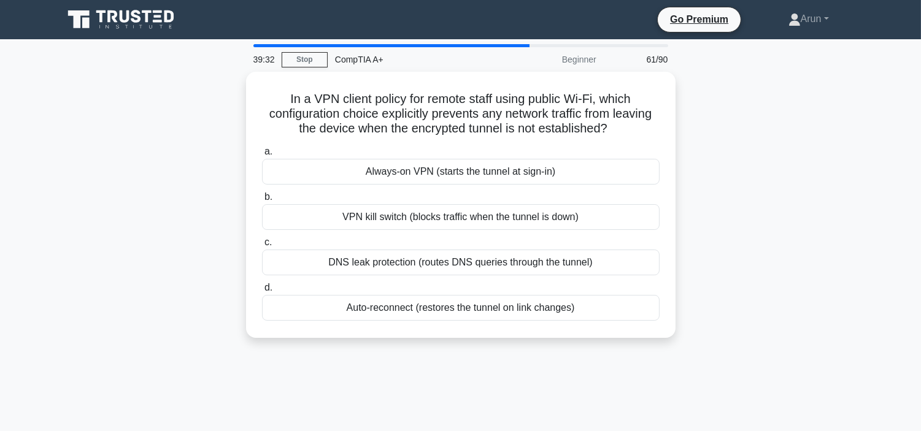
click at [620, 216] on div "VPN kill switch (blocks traffic when the tunnel is down)" at bounding box center [461, 217] width 398 height 26
click at [262, 201] on input "b. VPN kill switch (blocks traffic when the tunnel is down)" at bounding box center [262, 197] width 0 height 8
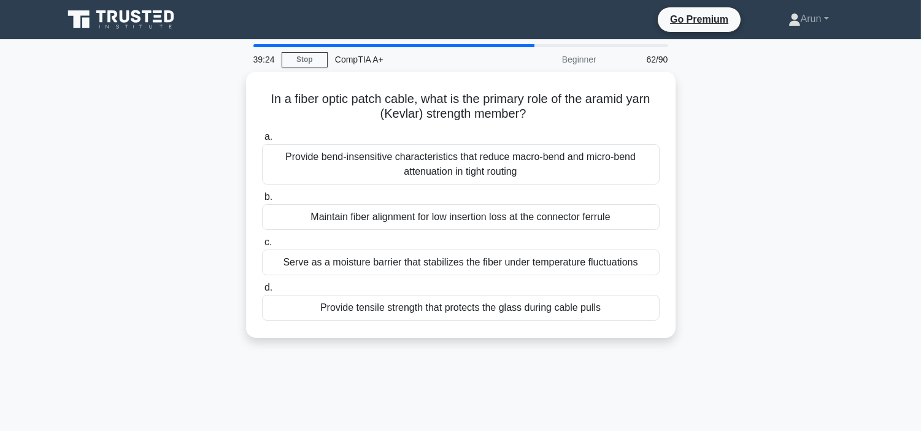
click at [620, 216] on div "Maintain fiber alignment for low insertion loss at the connector ferrule" at bounding box center [461, 217] width 398 height 26
click at [262, 201] on input "b. Maintain fiber alignment for low insertion loss at the connector ferrule" at bounding box center [262, 197] width 0 height 8
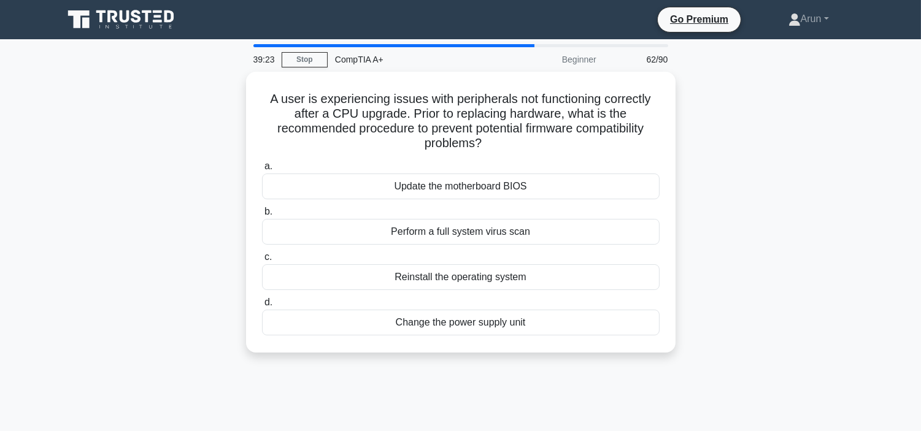
click at [620, 219] on div "Perform a full system virus scan" at bounding box center [461, 232] width 398 height 26
click at [262, 216] on input "b. Perform a full system virus scan" at bounding box center [262, 212] width 0 height 8
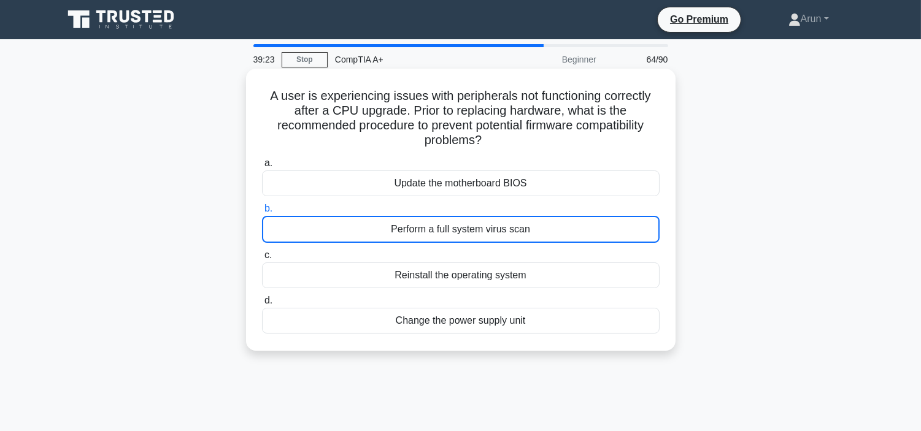
click at [618, 187] on div "Update the motherboard BIOS" at bounding box center [461, 184] width 398 height 26
click at [262, 168] on input "a. Update the motherboard BIOS" at bounding box center [262, 164] width 0 height 8
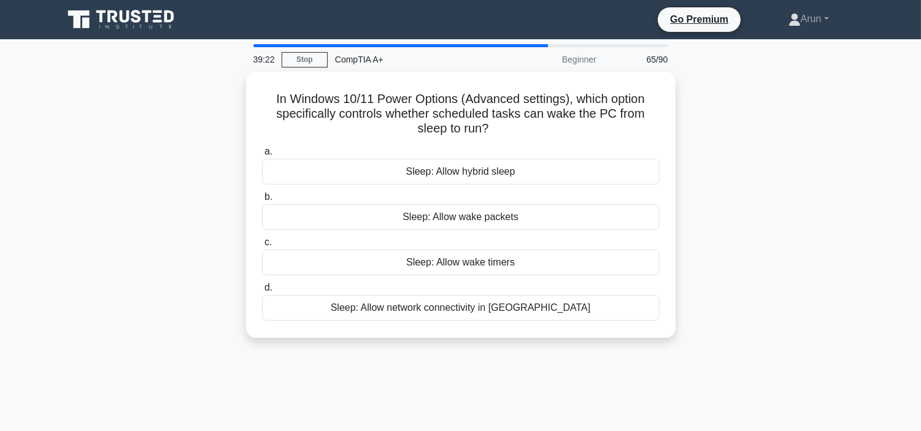
click at [618, 190] on label "b. Sleep: Allow wake packets" at bounding box center [461, 210] width 398 height 40
click at [262, 193] on input "b. Sleep: Allow wake packets" at bounding box center [262, 197] width 0 height 8
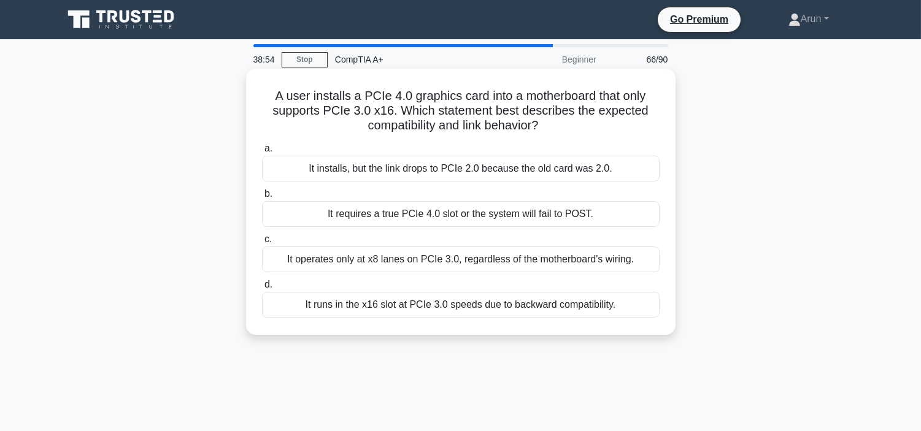
click at [618, 266] on div "It operates only at x8 lanes on PCIe 3.0, regardless of the motherboard's wirin…" at bounding box center [461, 260] width 398 height 26
click at [262, 244] on input "c. It operates only at x8 lanes on PCIe 3.0, regardless of the motherboard's wi…" at bounding box center [262, 240] width 0 height 8
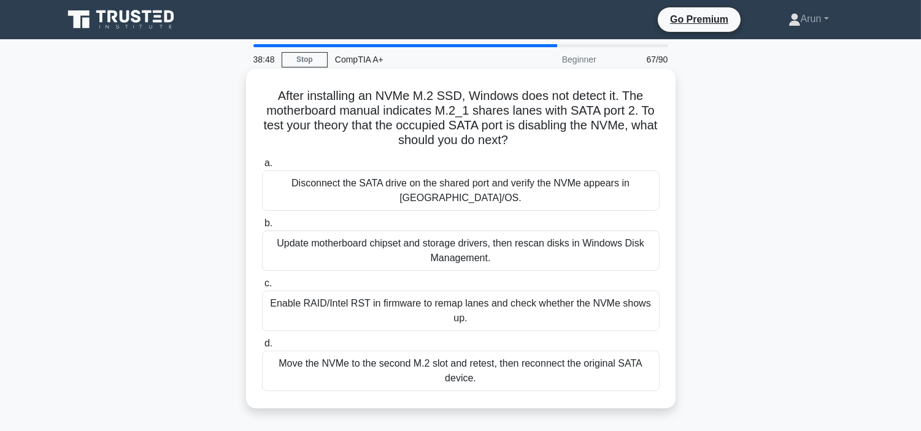
click at [590, 231] on div "Update motherboard chipset and storage drivers, then rescan disks in Windows Di…" at bounding box center [461, 251] width 398 height 40
click at [262, 228] on input "b. Update motherboard chipset and storage drivers, then rescan disks in Windows…" at bounding box center [262, 224] width 0 height 8
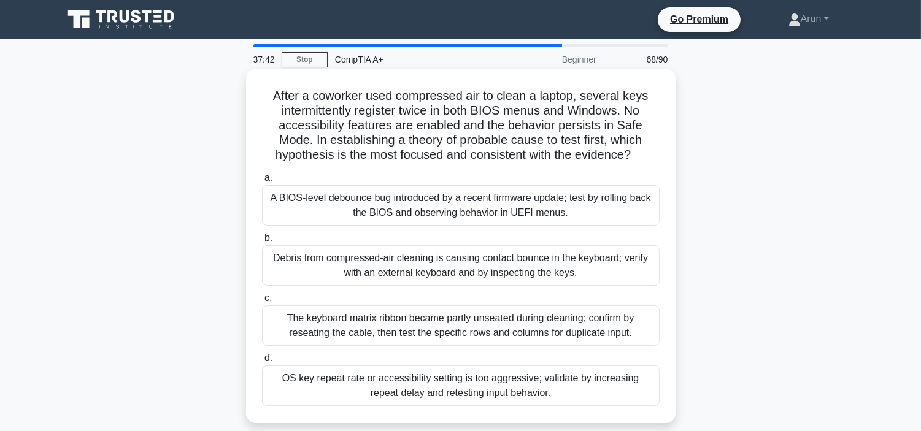
click at [503, 198] on div "A BIOS-level debounce bug introduced by a recent firmware update; test by rolli…" at bounding box center [461, 205] width 398 height 40
click at [262, 182] on input "a. A BIOS-level debounce bug introduced by a recent firmware update; test by ro…" at bounding box center [262, 178] width 0 height 8
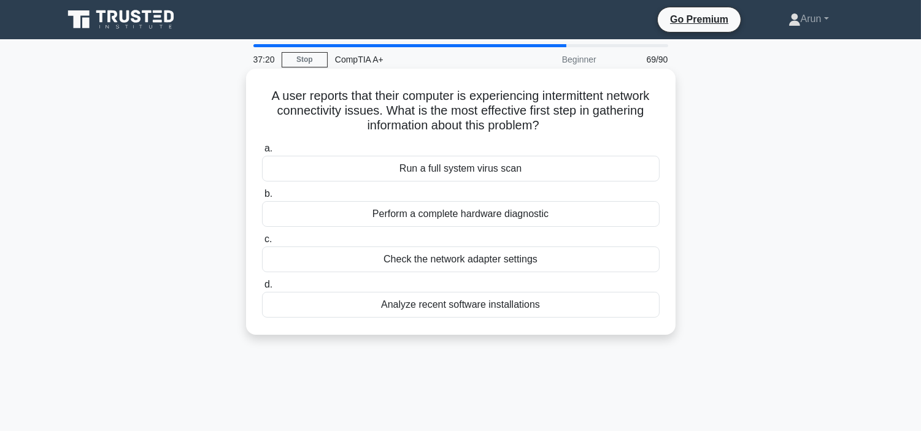
click at [544, 173] on div "Run a full system virus scan" at bounding box center [461, 169] width 398 height 26
click at [262, 153] on input "a. Run a full system virus scan" at bounding box center [262, 149] width 0 height 8
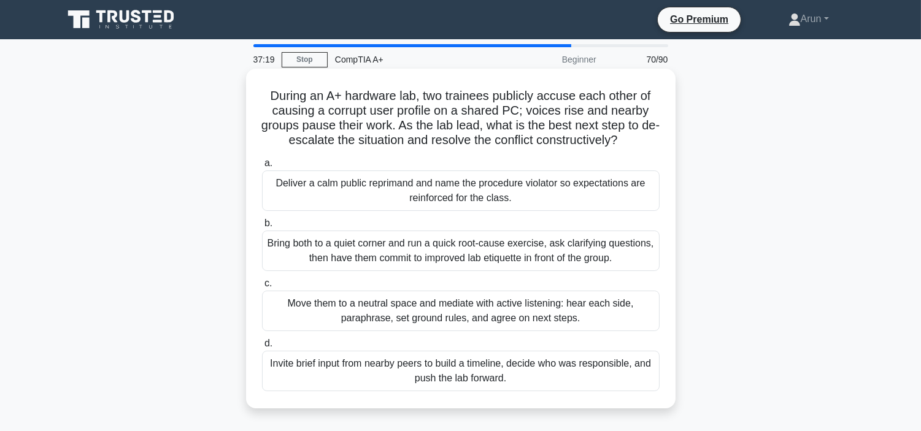
click at [573, 185] on div "Deliver a calm public reprimand and name the procedure violator so expectations…" at bounding box center [461, 191] width 398 height 40
click at [262, 168] on input "a. Deliver a calm public reprimand and name the procedure violator so expectati…" at bounding box center [262, 164] width 0 height 8
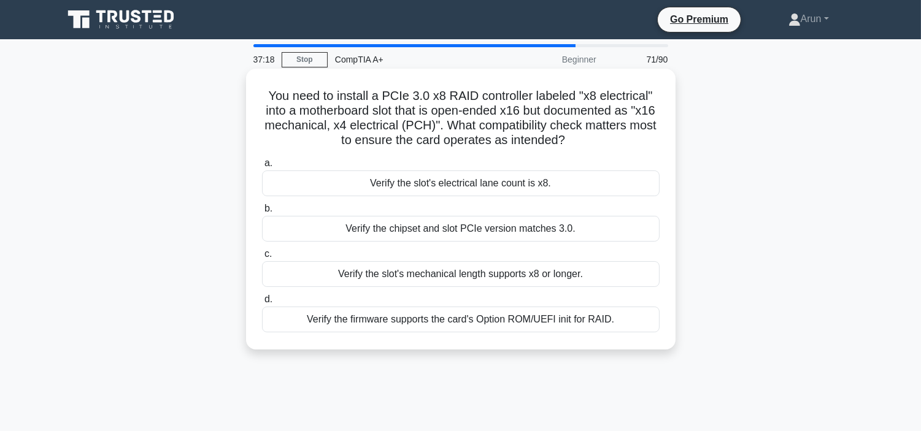
click at [573, 186] on div "Verify the slot's electrical lane count is x8." at bounding box center [461, 184] width 398 height 26
click at [262, 168] on input "a. Verify the slot's electrical lane count is x8." at bounding box center [262, 164] width 0 height 8
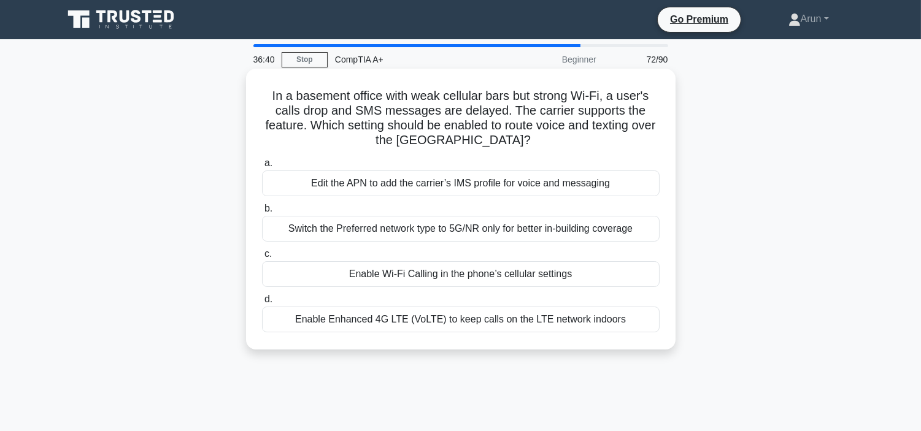
click at [541, 175] on div "Edit the APN to add the carrier’s IMS profile for voice and messaging" at bounding box center [461, 184] width 398 height 26
click at [262, 168] on input "a. Edit the APN to add the carrier’s IMS profile for voice and messaging" at bounding box center [262, 164] width 0 height 8
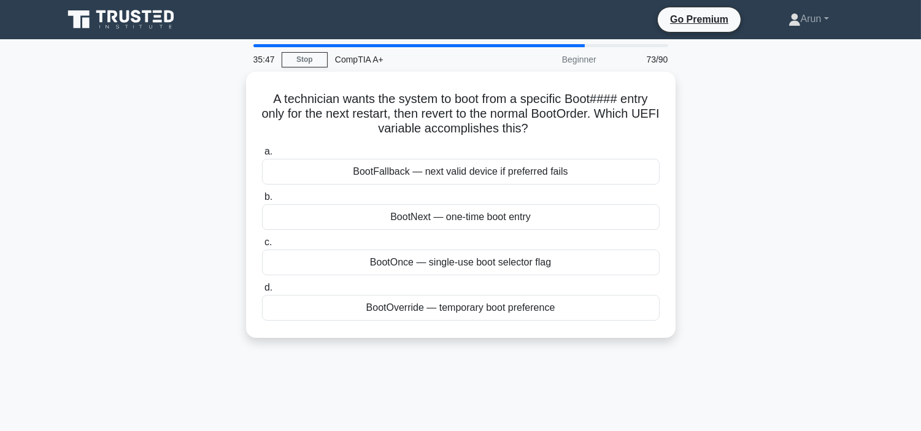
click at [541, 175] on div "BootFallback — next valid device if preferred fails" at bounding box center [461, 172] width 398 height 26
click at [262, 156] on input "a. BootFallback — next valid device if preferred fails" at bounding box center [262, 152] width 0 height 8
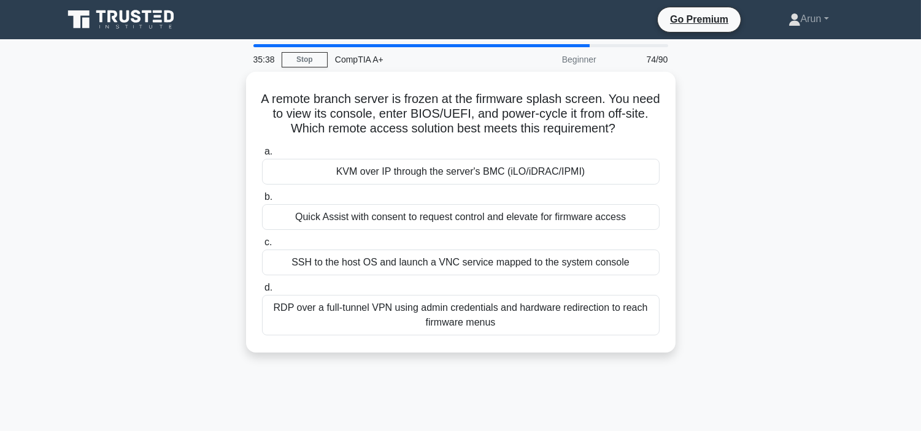
click at [541, 175] on div "KVM over IP through the server's BMC (iLO/iDRAC/IPMI)" at bounding box center [461, 172] width 398 height 26
click at [262, 156] on input "a. KVM over IP through the server's BMC (iLO/iDRAC/IPMI)" at bounding box center [262, 152] width 0 height 8
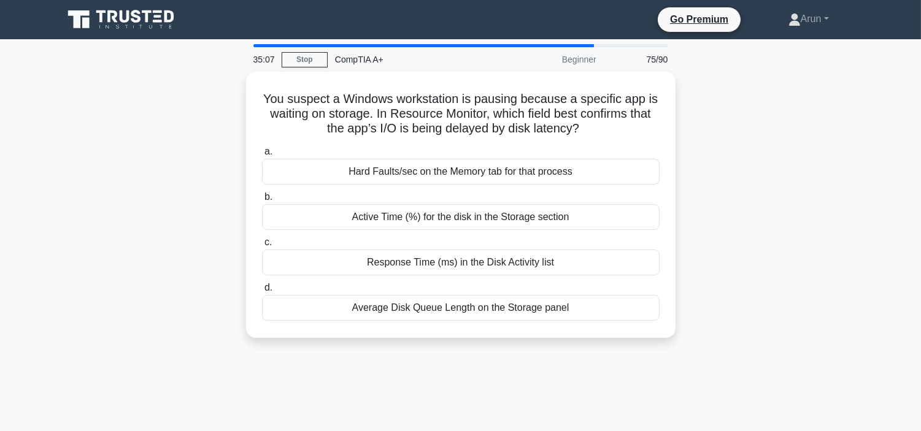
click at [541, 175] on div "Hard Faults/sec on the Memory tab for that process" at bounding box center [461, 172] width 398 height 26
click at [262, 156] on input "a. Hard Faults/sec on the Memory tab for that process" at bounding box center [262, 152] width 0 height 8
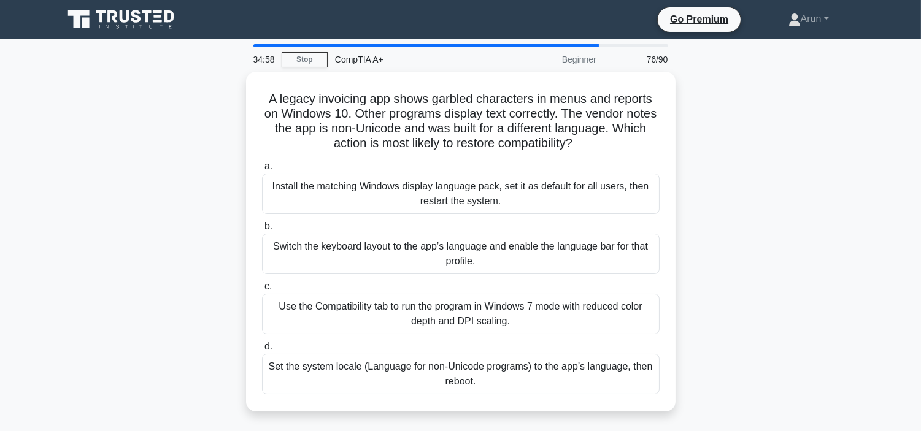
click at [541, 175] on div "Install the matching Windows display language pack, set it as default for all u…" at bounding box center [461, 194] width 398 height 40
click at [262, 171] on input "a. Install the matching Windows display language pack, set it as default for al…" at bounding box center [262, 167] width 0 height 8
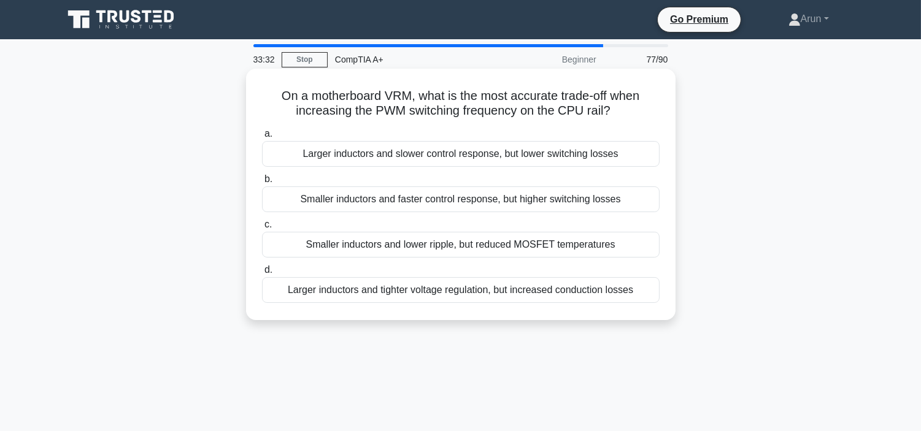
click at [597, 156] on div "Larger inductors and slower control response, but lower switching losses" at bounding box center [461, 154] width 398 height 26
click at [262, 138] on input "a. Larger inductors and slower control response, but lower switching losses" at bounding box center [262, 134] width 0 height 8
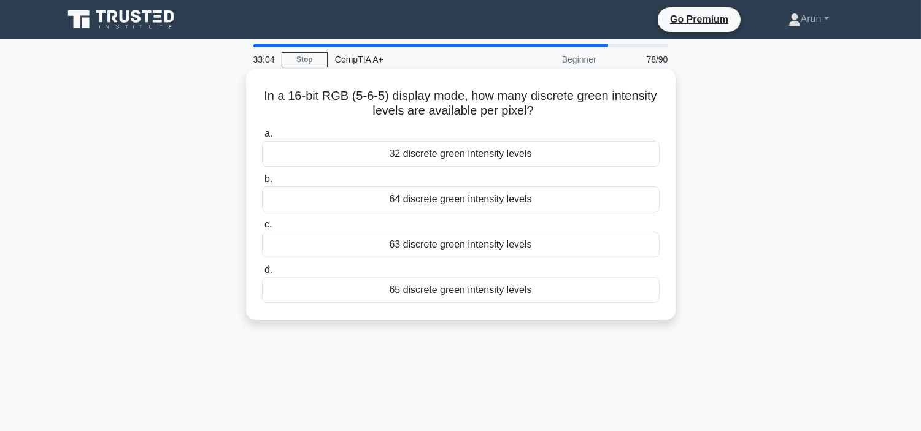
click at [539, 154] on div "32 discrete green intensity levels" at bounding box center [461, 154] width 398 height 26
click at [262, 138] on input "a. 32 discrete green intensity levels" at bounding box center [262, 134] width 0 height 8
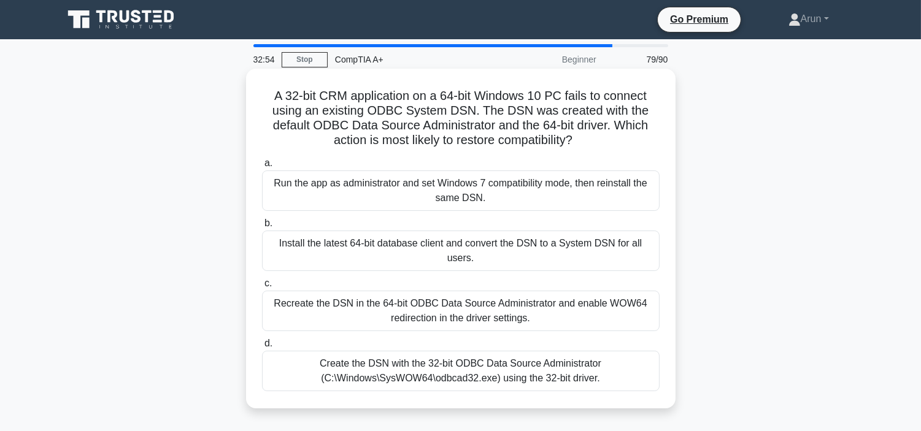
click at [561, 193] on div "Run the app as administrator and set Windows 7 compatibility mode, then reinsta…" at bounding box center [461, 191] width 398 height 40
click at [262, 168] on input "a. Run the app as administrator and set Windows 7 compatibility mode, then rein…" at bounding box center [262, 164] width 0 height 8
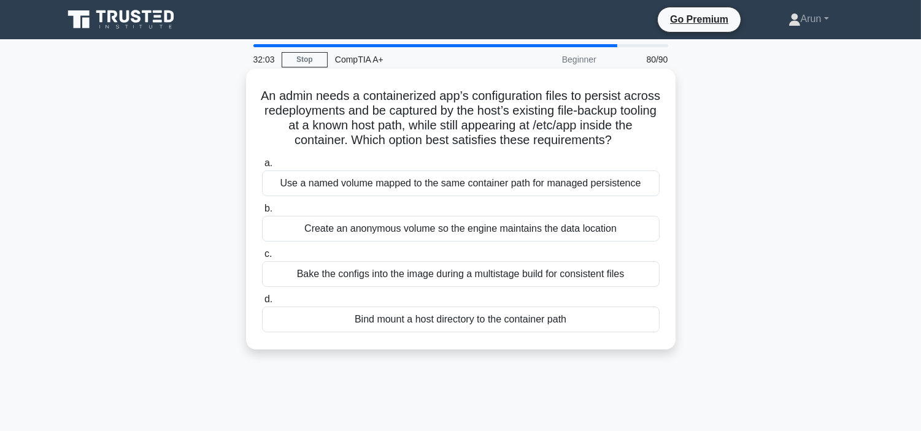
click at [539, 187] on div "Use a named volume mapped to the same container path for managed persistence" at bounding box center [461, 184] width 398 height 26
click at [262, 168] on input "a. Use a named volume mapped to the same container path for managed persistence" at bounding box center [262, 164] width 0 height 8
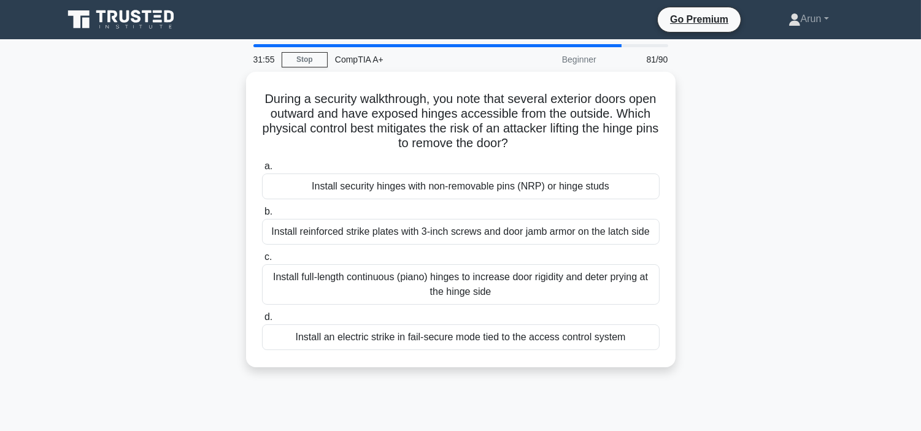
click at [539, 187] on div "Install security hinges with non-removable pins (NRP) or hinge studs" at bounding box center [461, 187] width 398 height 26
click at [262, 171] on input "a. Install security hinges with non-removable pins (NRP) or hinge studs" at bounding box center [262, 167] width 0 height 8
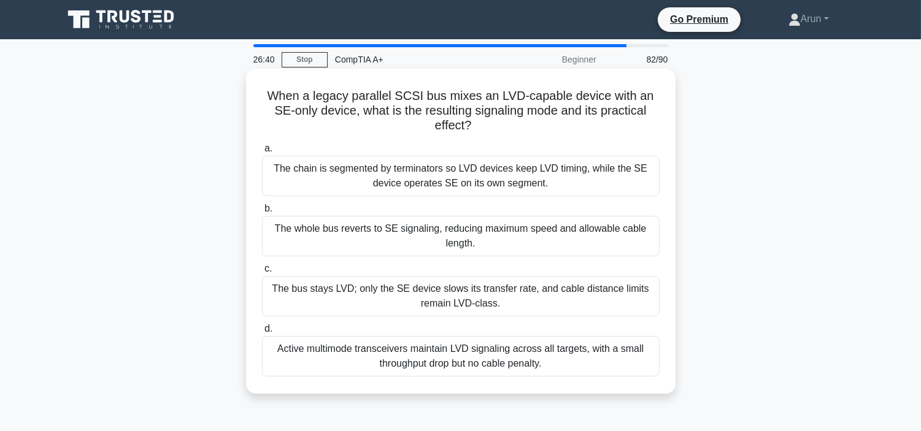
click at [522, 249] on div "The whole bus reverts to SE signaling, reducing maximum speed and allowable cab…" at bounding box center [461, 236] width 398 height 40
click at [262, 213] on input "b. The whole bus reverts to SE signaling, reducing maximum speed and allowable …" at bounding box center [262, 209] width 0 height 8
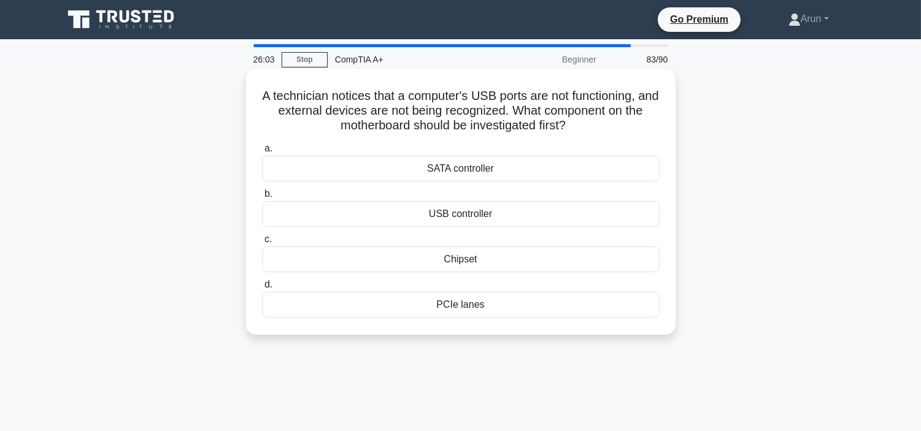
click at [525, 249] on div "Chipset" at bounding box center [461, 260] width 398 height 26
click at [262, 244] on input "c. Chipset" at bounding box center [262, 240] width 0 height 8
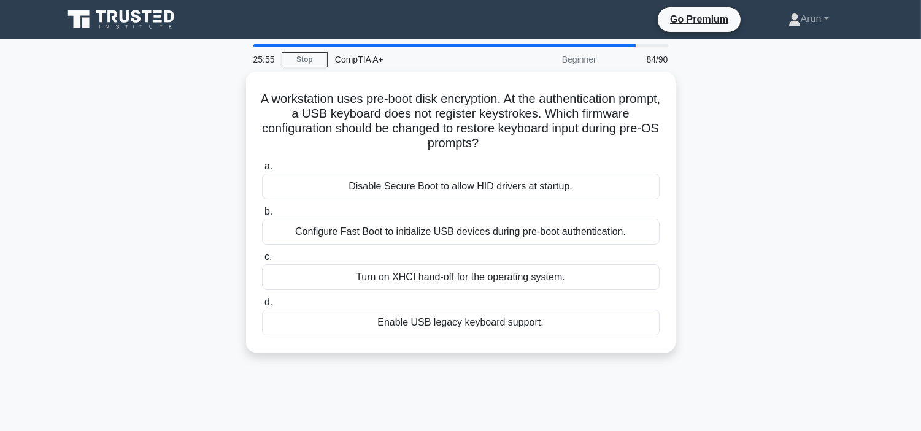
click at [525, 250] on label "c. Turn on XHCI hand-off for the operating system." at bounding box center [461, 270] width 398 height 40
click at [262, 253] on input "c. Turn on XHCI hand-off for the operating system." at bounding box center [262, 257] width 0 height 8
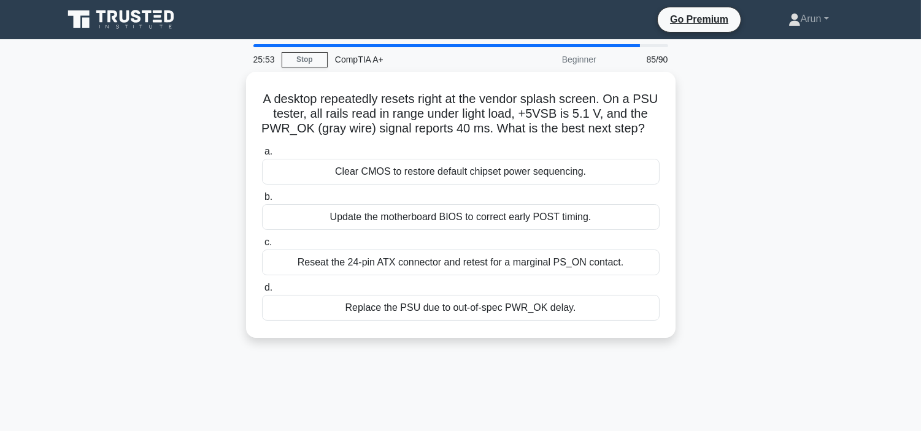
click at [525, 249] on label "c. Reseat the 24-pin ATX connector and retest for a marginal PS_ON contact." at bounding box center [461, 255] width 398 height 40
click at [262, 247] on input "c. Reseat the 24-pin ATX connector and retest for a marginal PS_ON contact." at bounding box center [262, 243] width 0 height 8
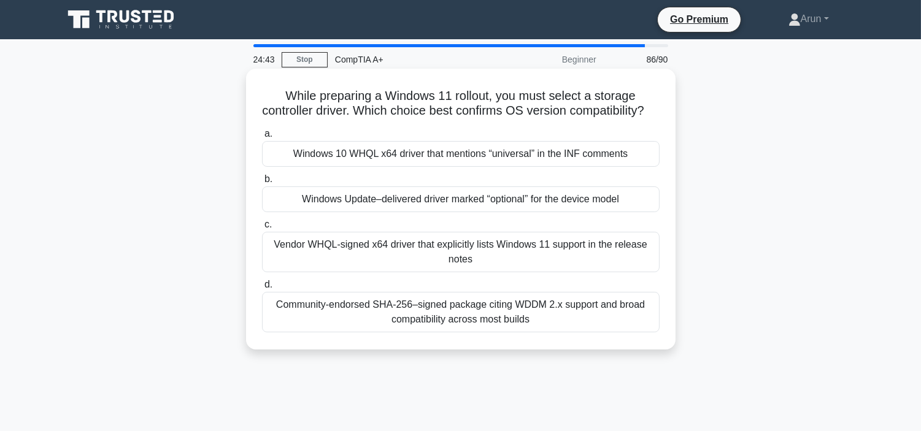
click at [476, 231] on div "a. Windows 10 WHQL x64 driver that mentions “universal” in the INF comments b. …" at bounding box center [461, 229] width 412 height 211
click at [485, 210] on div "Windows Update–delivered driver marked “optional” for the device model" at bounding box center [461, 200] width 398 height 26
click at [262, 183] on input "b. Windows Update–delivered driver marked “optional” for the device model" at bounding box center [262, 179] width 0 height 8
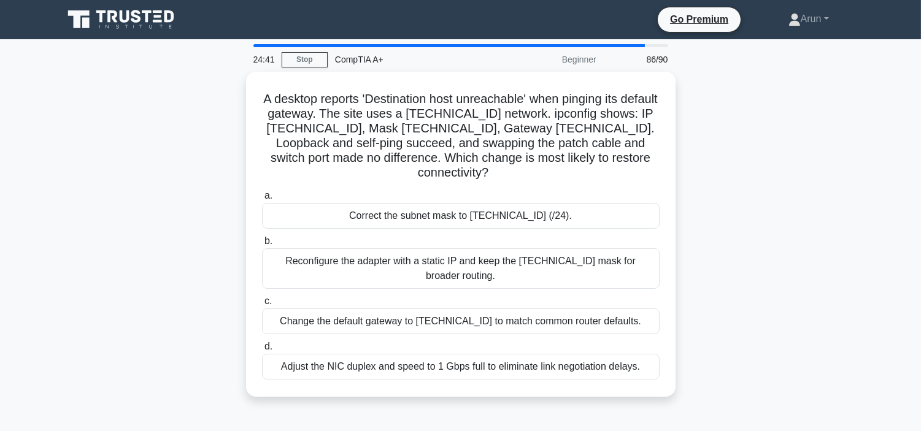
click at [485, 210] on div "Correct the subnet mask to 255.255.255.0 (/24)." at bounding box center [461, 216] width 398 height 26
click at [262, 200] on input "a. Correct the subnet mask to 255.255.255.0 (/24)." at bounding box center [262, 196] width 0 height 8
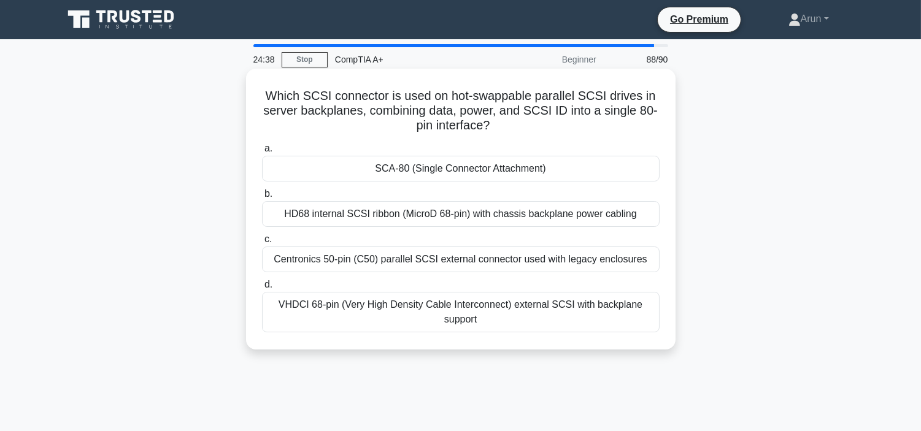
click at [491, 212] on div "HD68 internal SCSI ribbon (MicroD 68-pin) with chassis backplane power cabling" at bounding box center [461, 214] width 398 height 26
click at [262, 198] on input "b. HD68 internal SCSI ribbon (MicroD 68-pin) with chassis backplane power cabli…" at bounding box center [262, 194] width 0 height 8
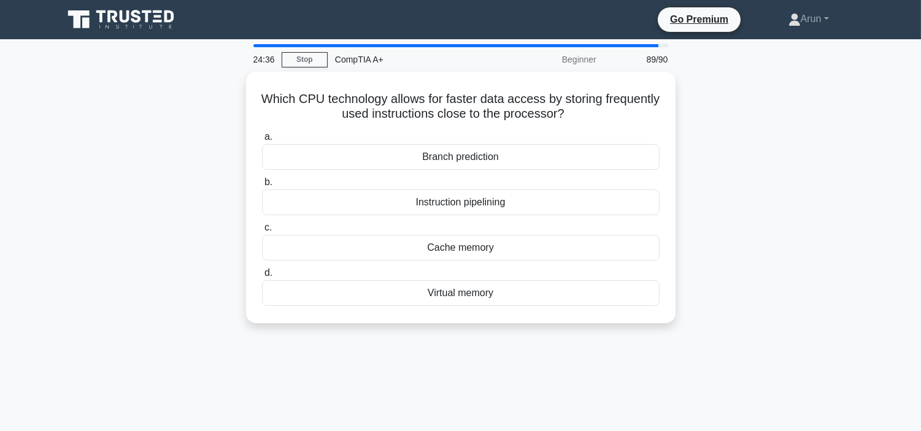
click at [491, 212] on div "Instruction pipelining" at bounding box center [461, 203] width 398 height 26
click at [262, 187] on input "b. Instruction pipelining" at bounding box center [262, 183] width 0 height 8
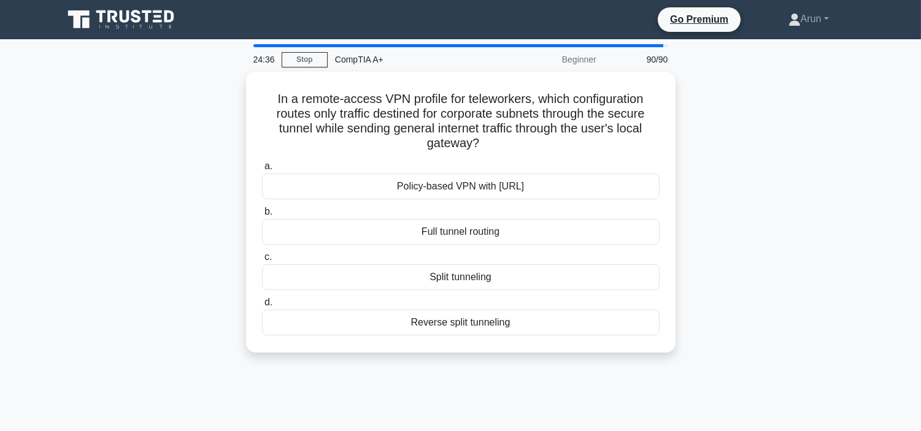
click at [491, 212] on label "b. Full tunnel routing" at bounding box center [461, 224] width 398 height 40
click at [262, 212] on input "b. Full tunnel routing" at bounding box center [262, 212] width 0 height 8
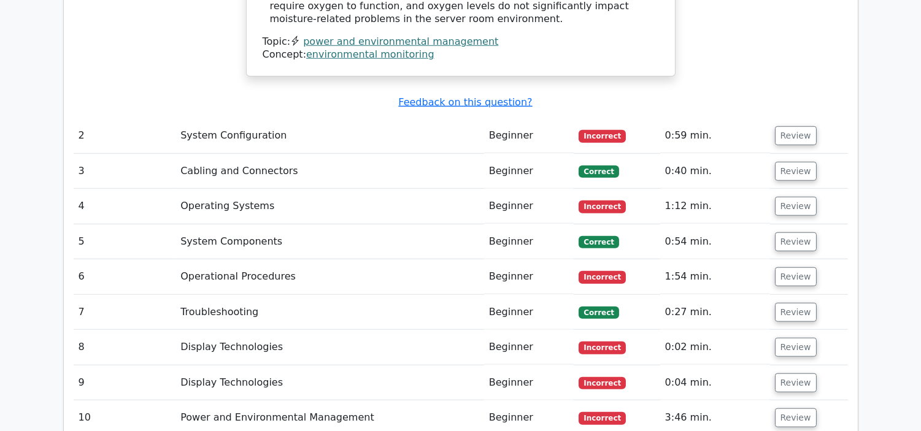
scroll to position [2113, 0]
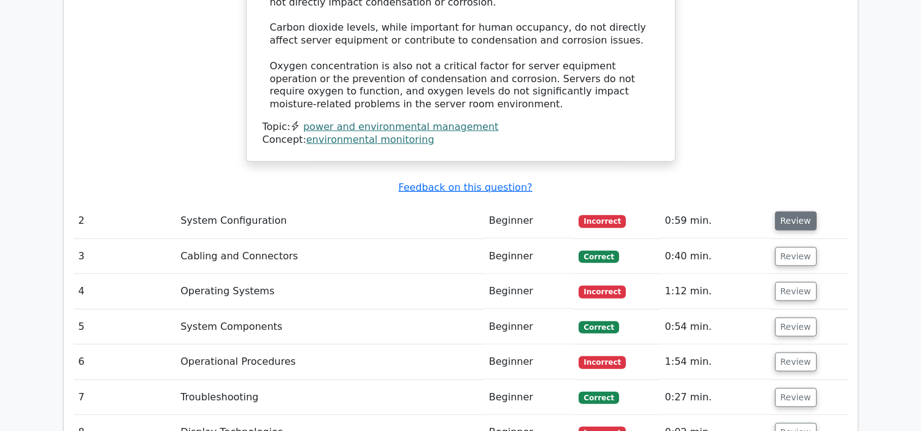
click at [801, 212] on button "Review" at bounding box center [796, 221] width 42 height 19
click at [799, 212] on button "Review" at bounding box center [796, 221] width 42 height 19
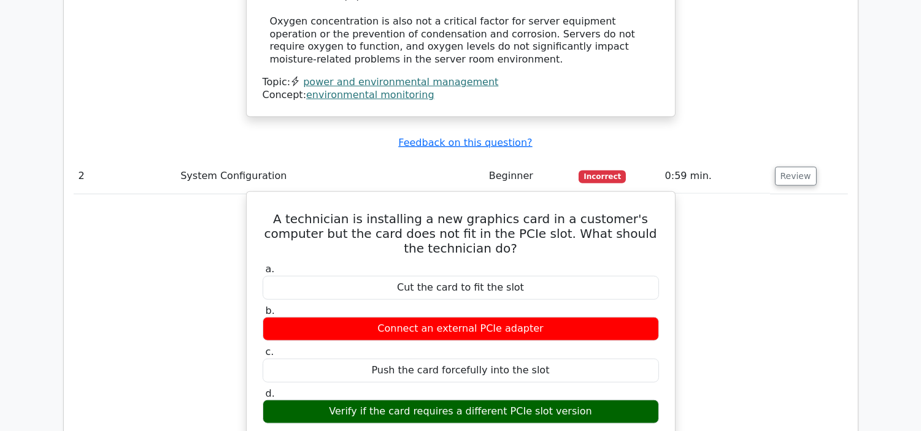
scroll to position [2181, 0]
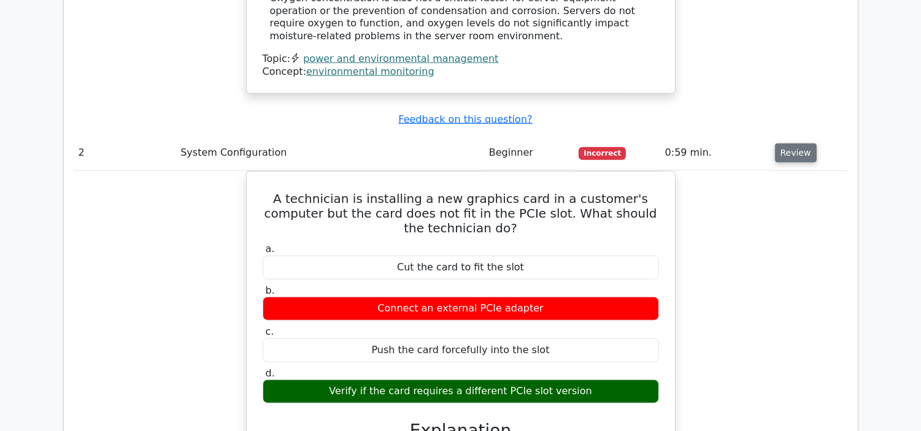
click at [782, 144] on button "Review" at bounding box center [796, 153] width 42 height 19
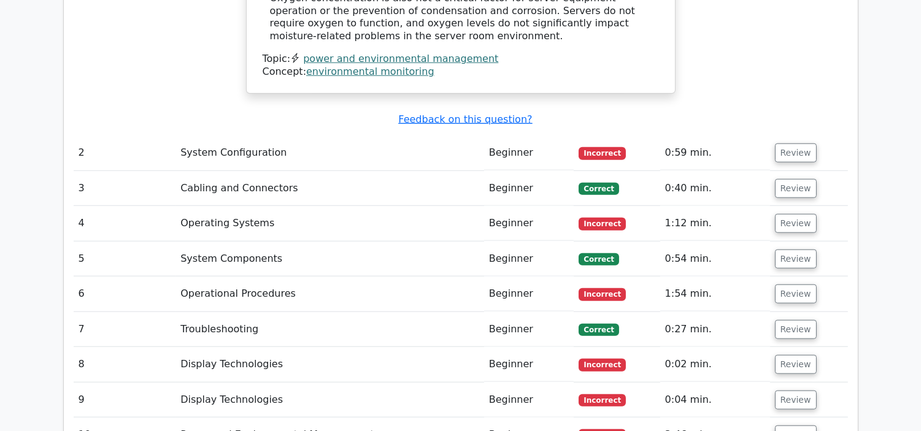
scroll to position [2249, 0]
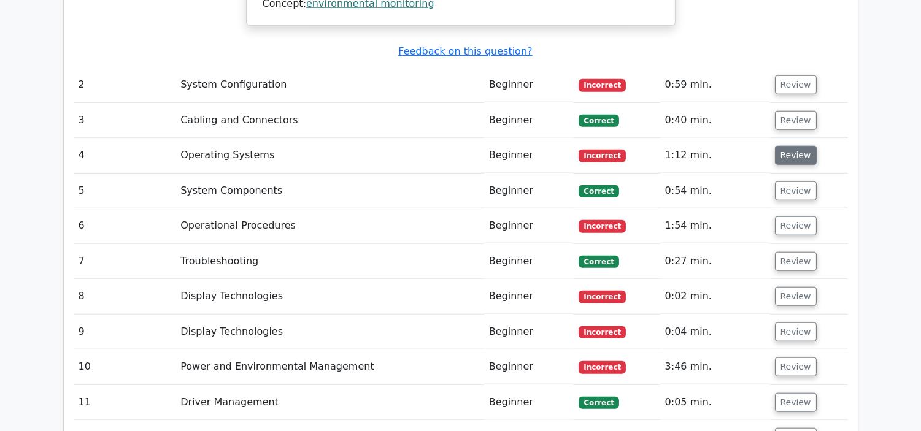
click at [786, 146] on button "Review" at bounding box center [796, 155] width 42 height 19
